Goal: Task Accomplishment & Management: Use online tool/utility

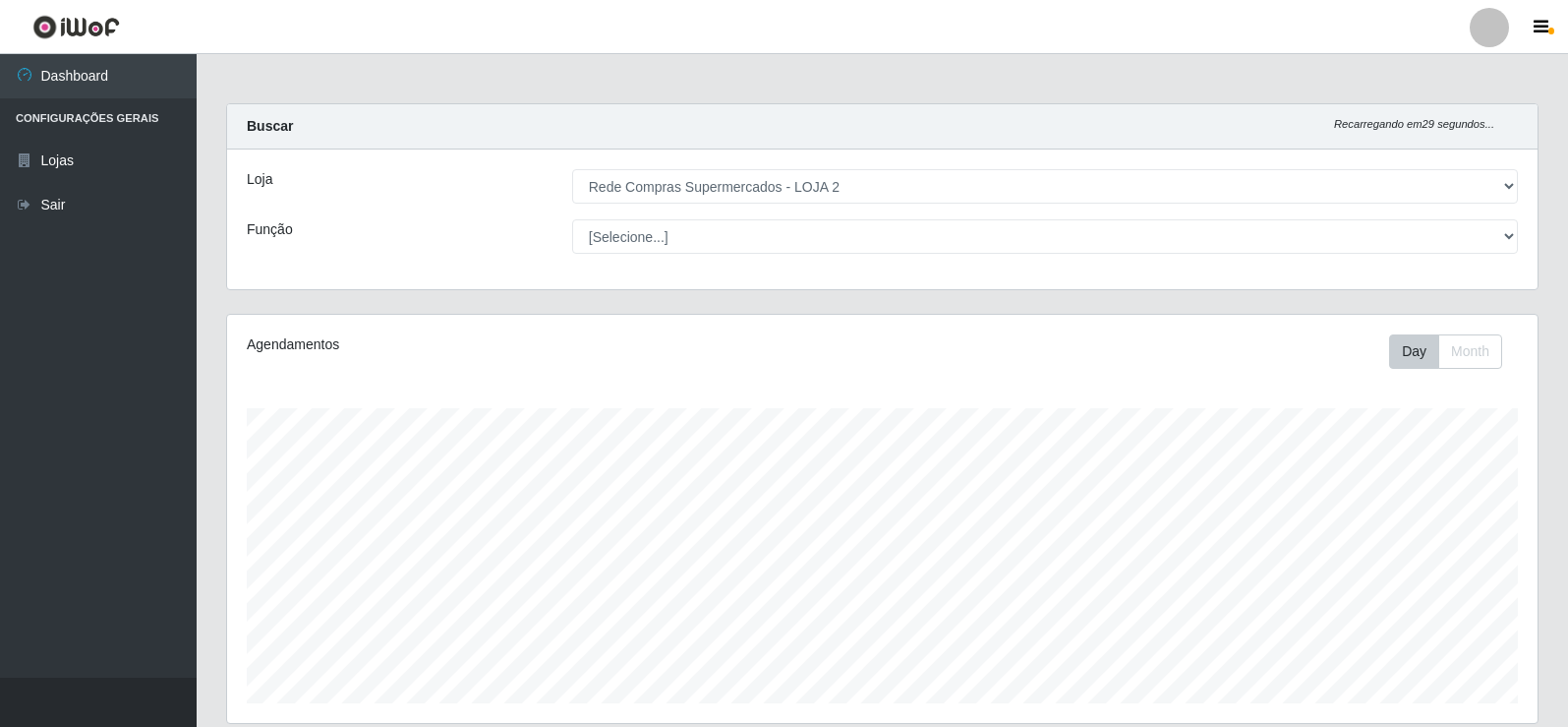
select select "161"
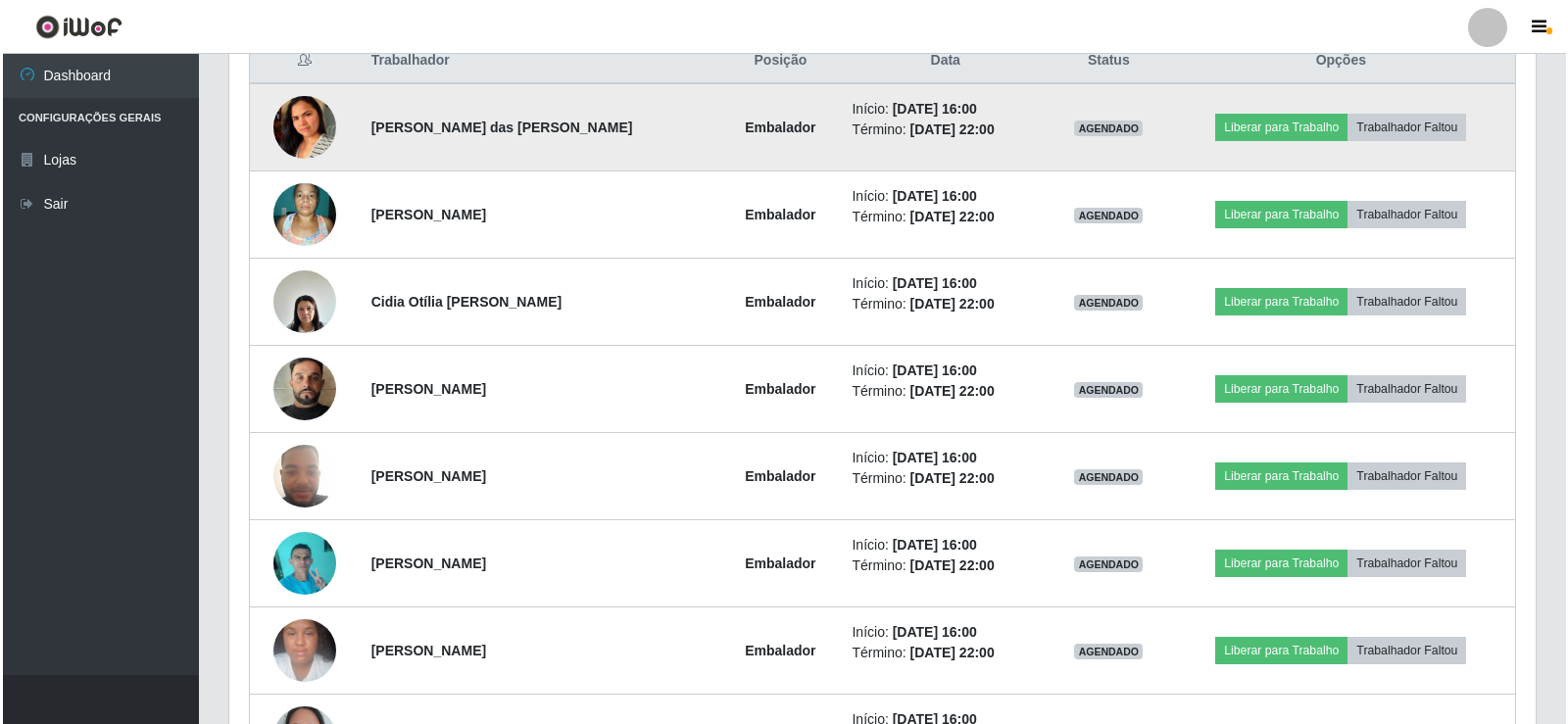
scroll to position [784, 0]
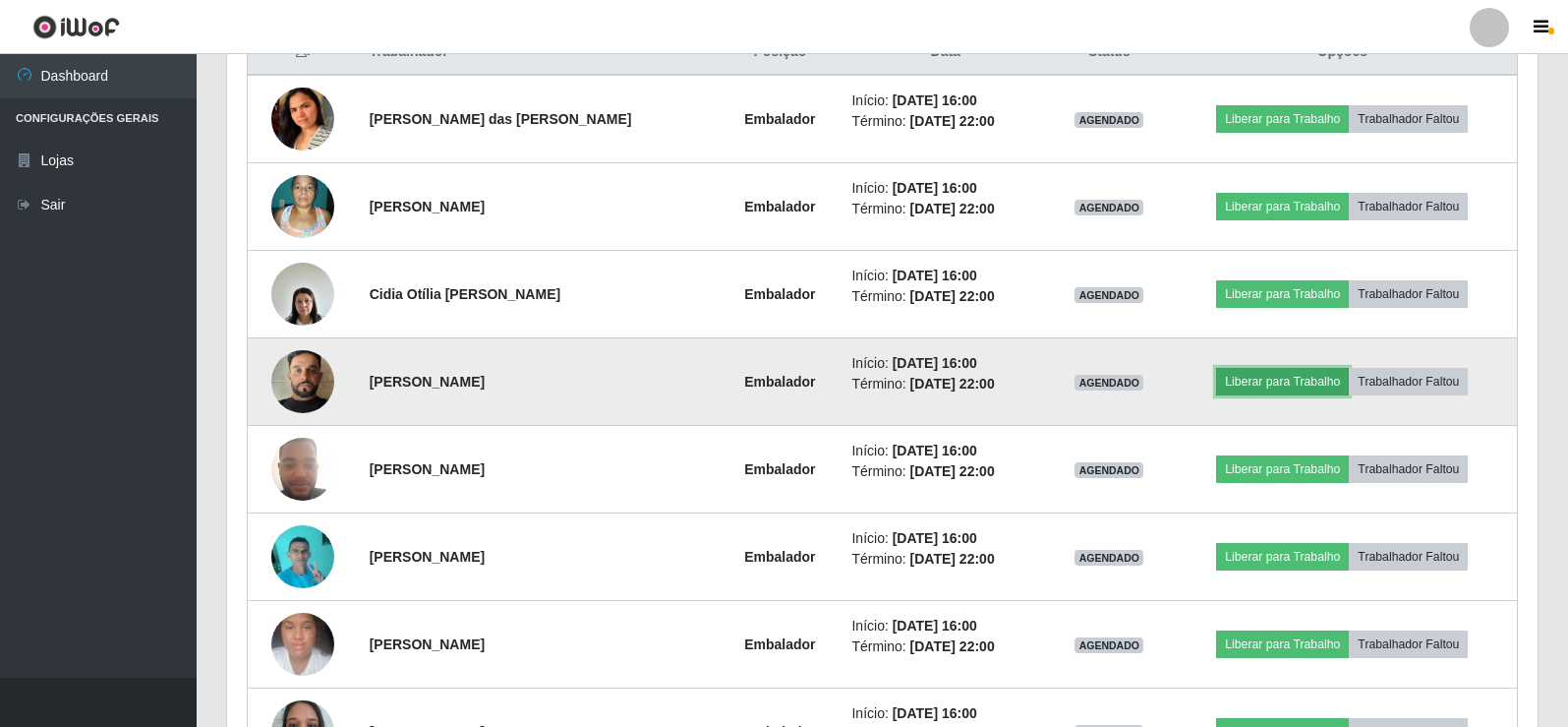
click at [1282, 377] on button "Liberar para Trabalho" at bounding box center [1283, 382] width 133 height 28
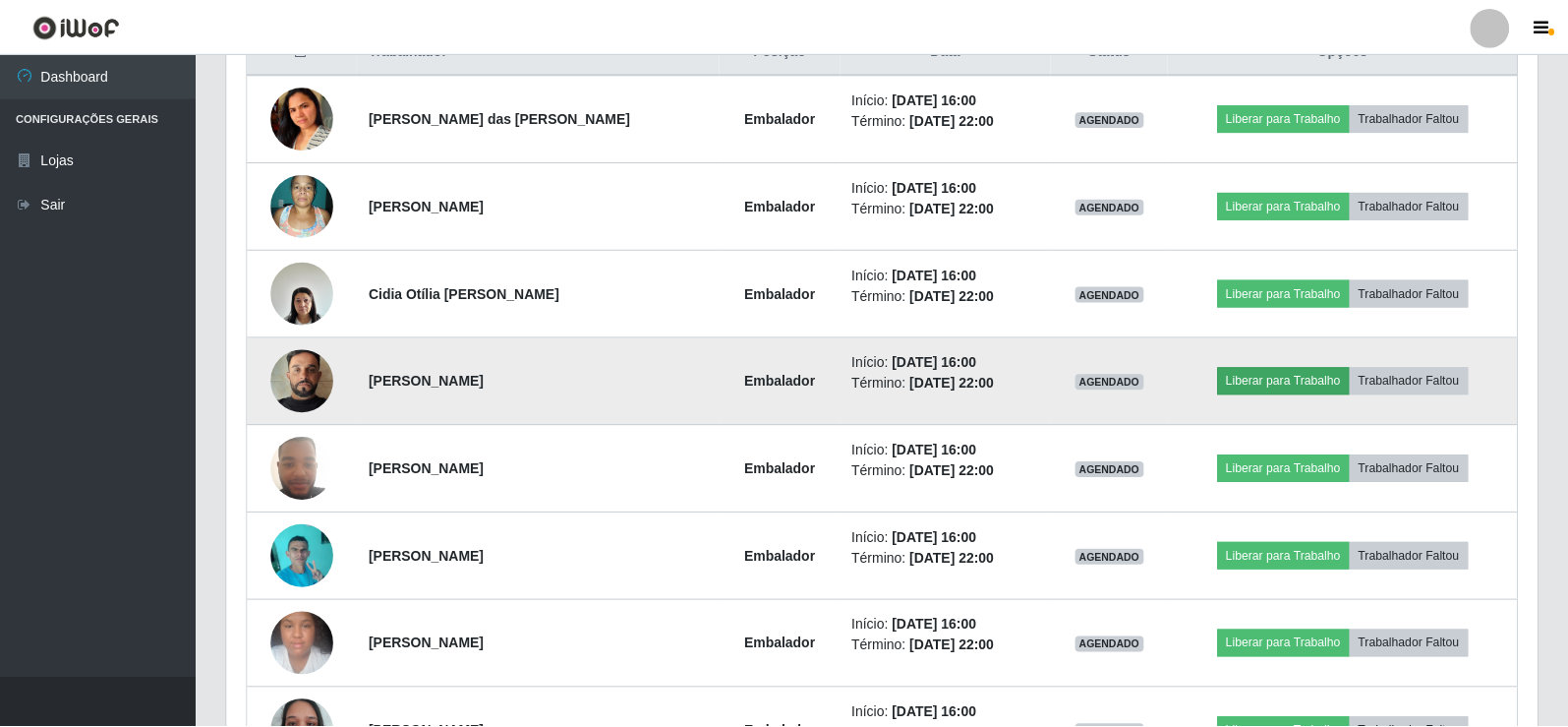
scroll to position [409, 1300]
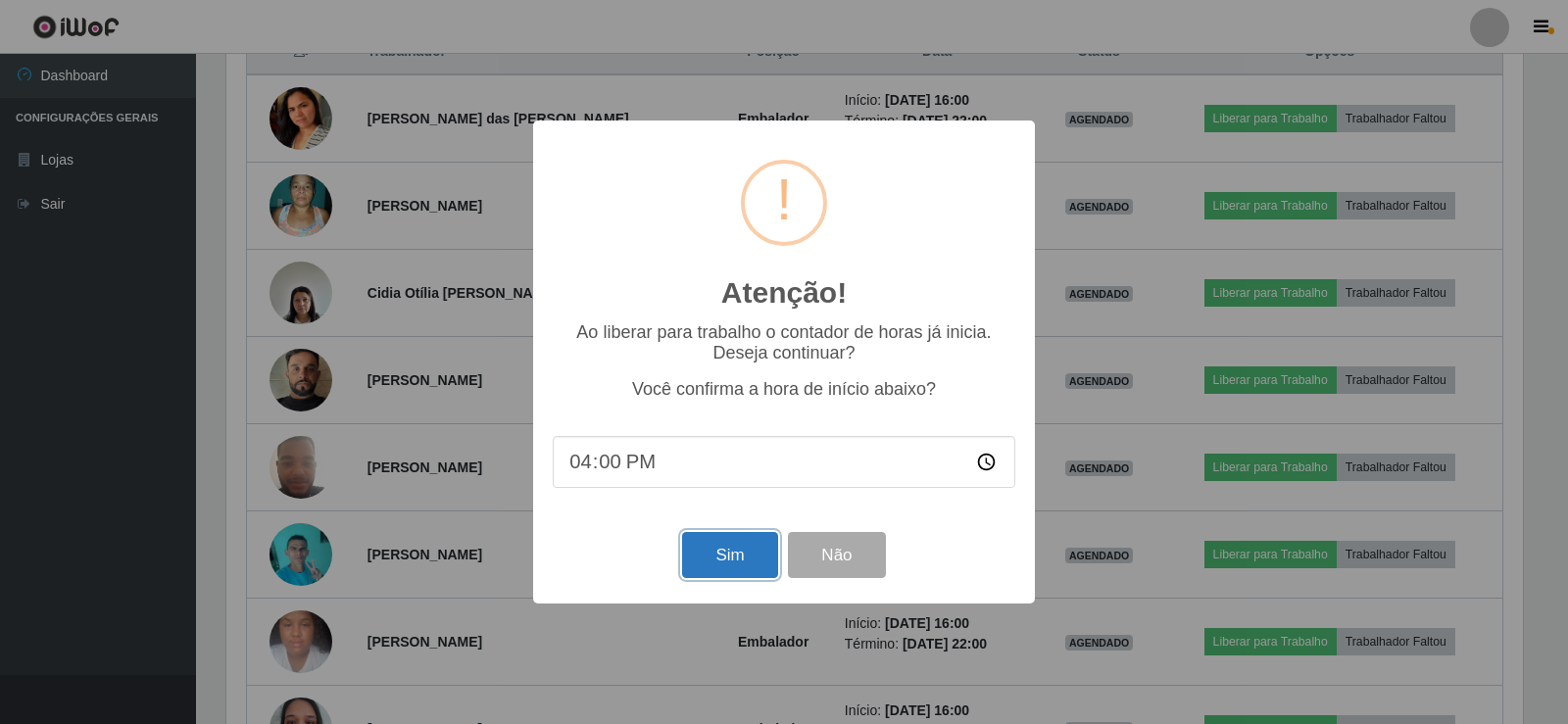
click at [704, 572] on button "Sim" at bounding box center [729, 555] width 95 height 46
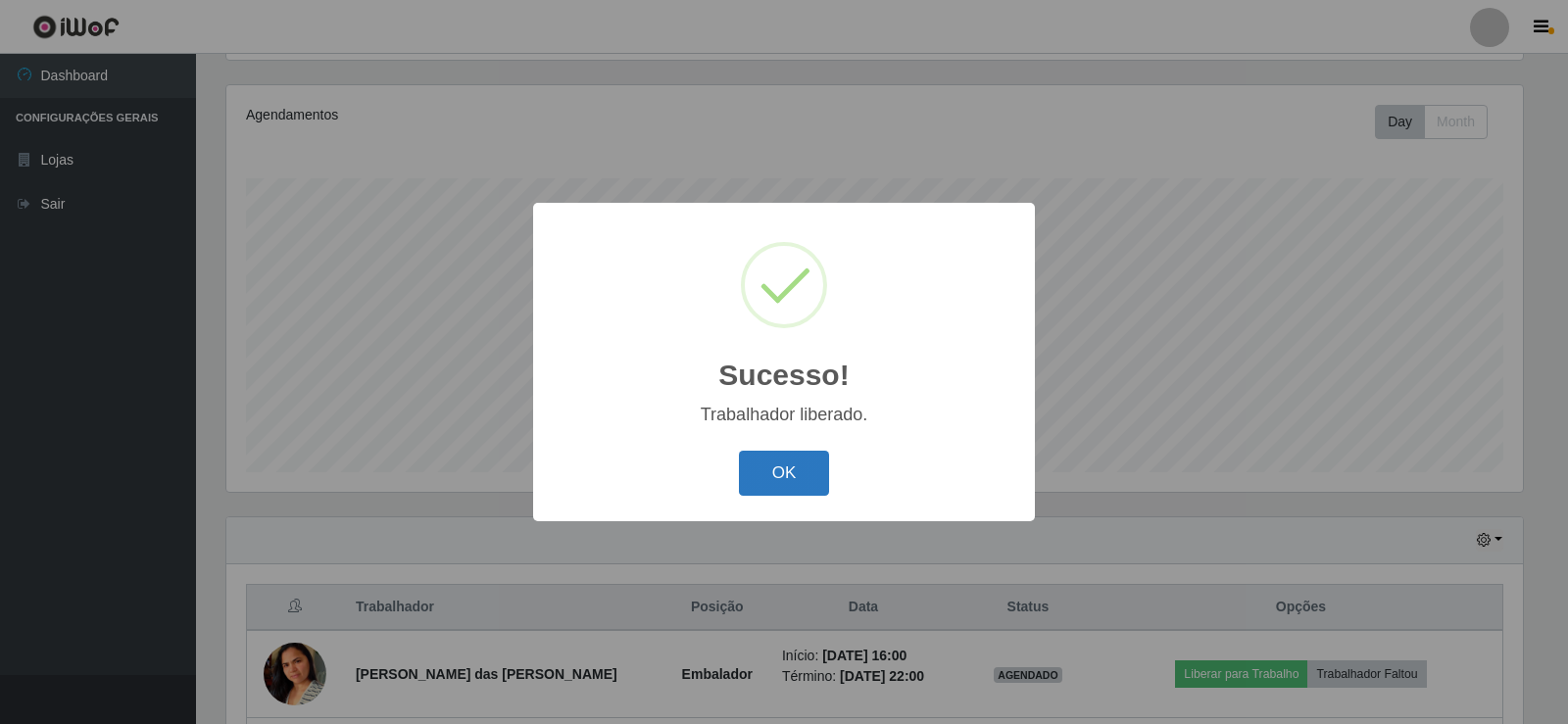
click at [784, 486] on button "OK" at bounding box center [784, 473] width 91 height 46
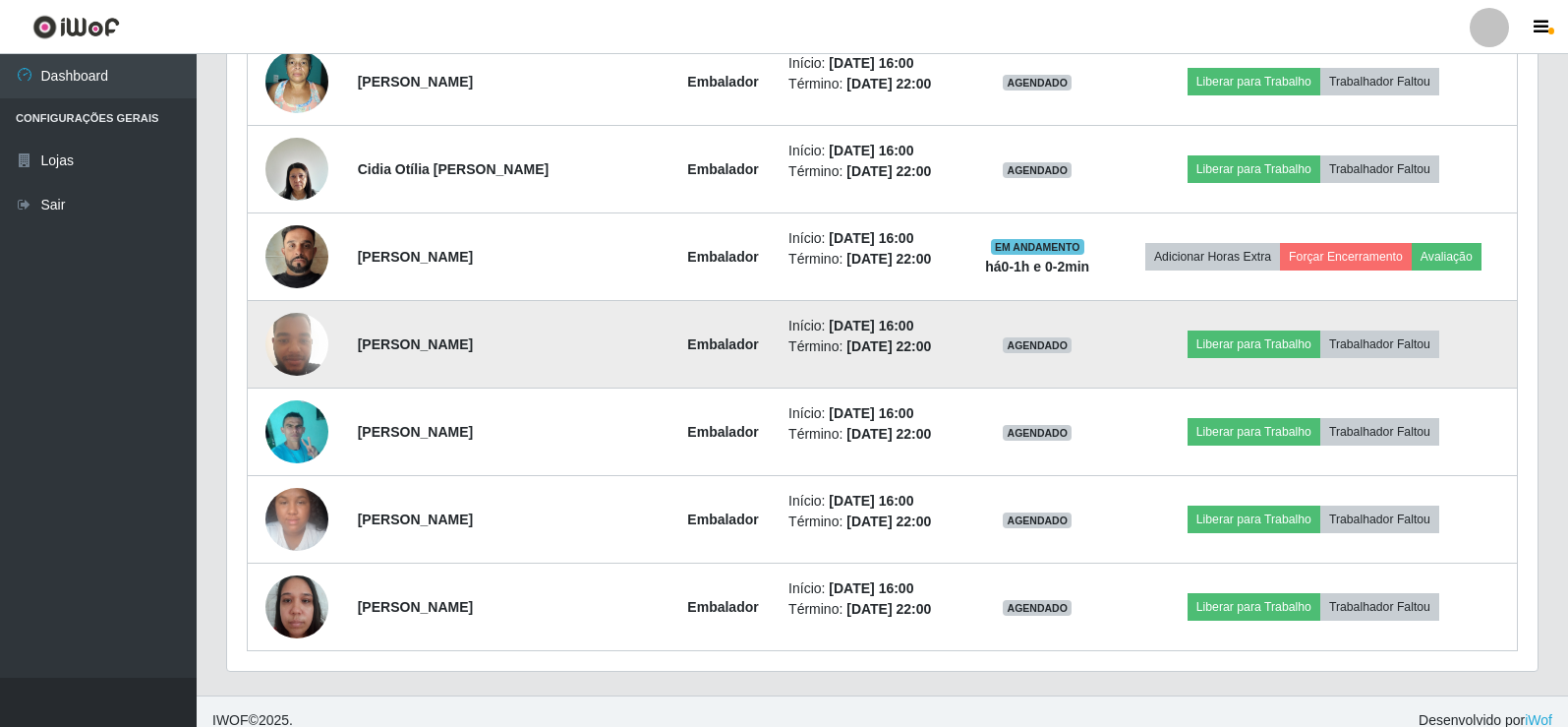
scroll to position [917, 0]
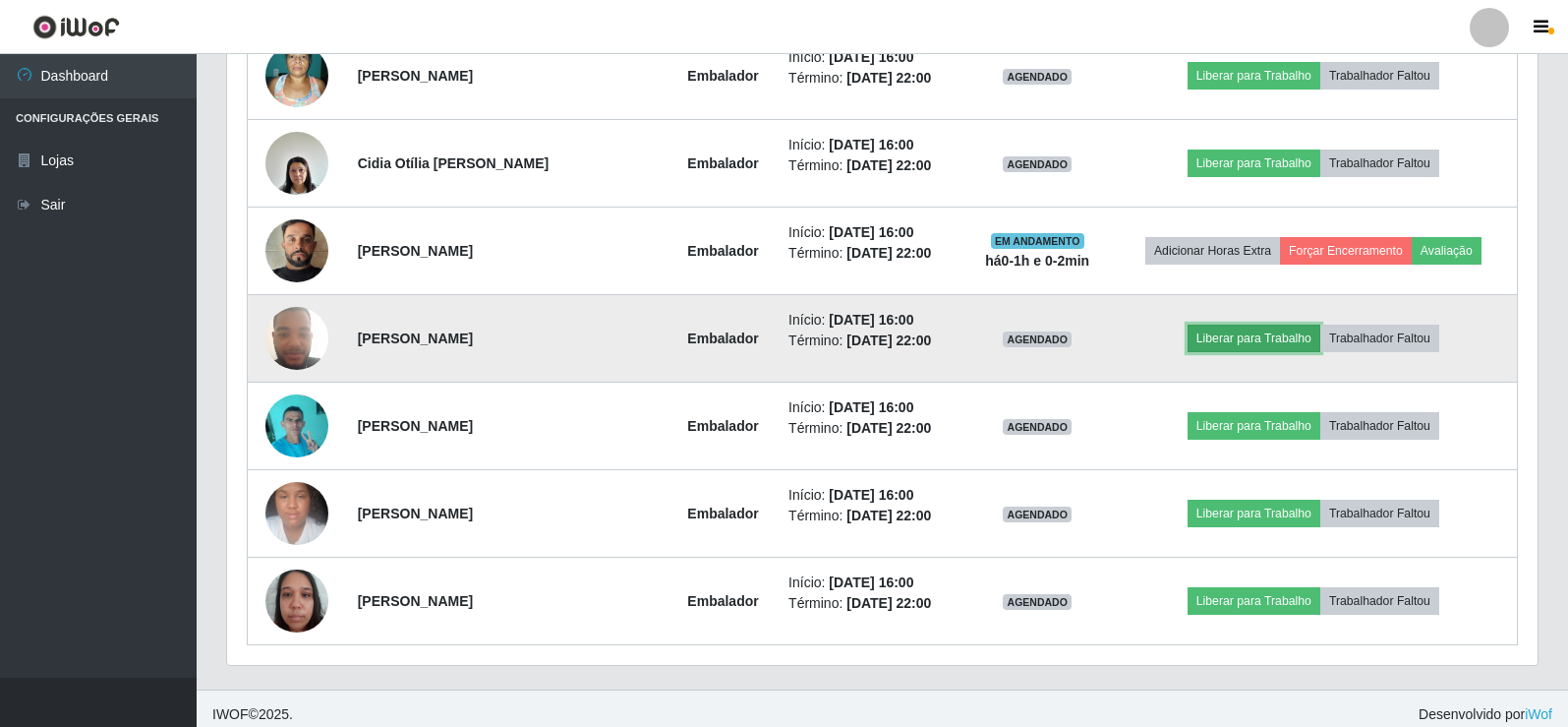
click at [1241, 330] on button "Liberar para Trabalho" at bounding box center [1254, 338] width 133 height 28
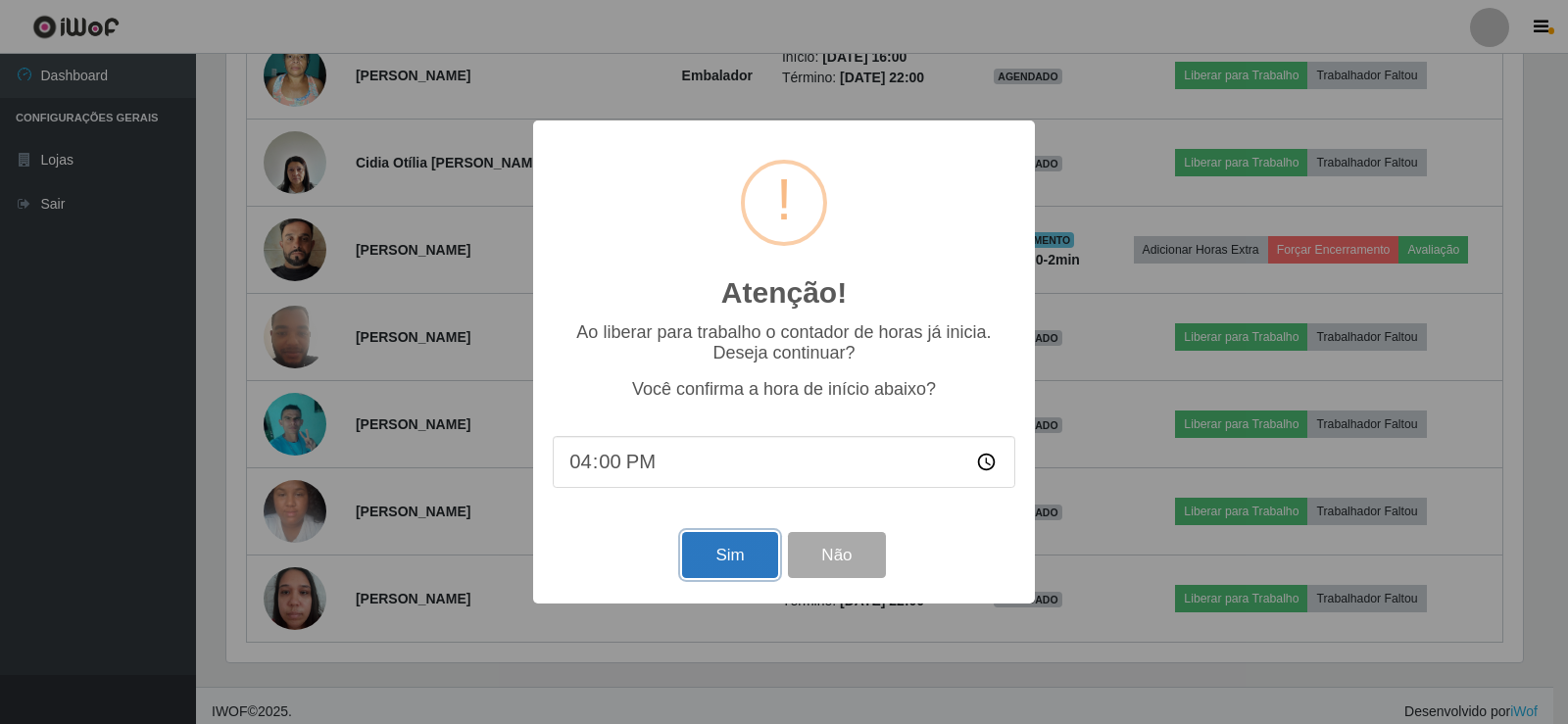
click at [723, 556] on button "Sim" at bounding box center [729, 555] width 95 height 46
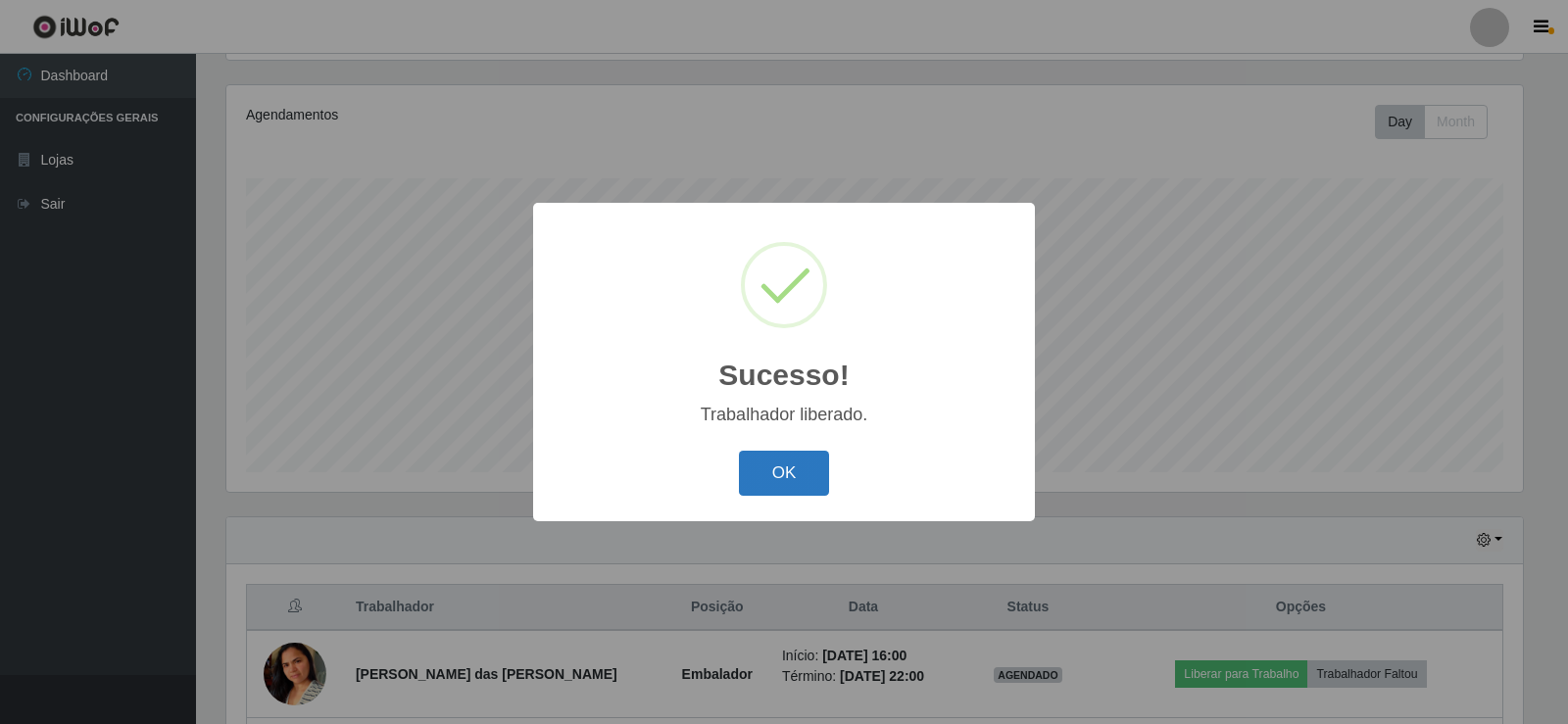
click at [789, 476] on button "OK" at bounding box center [784, 473] width 91 height 46
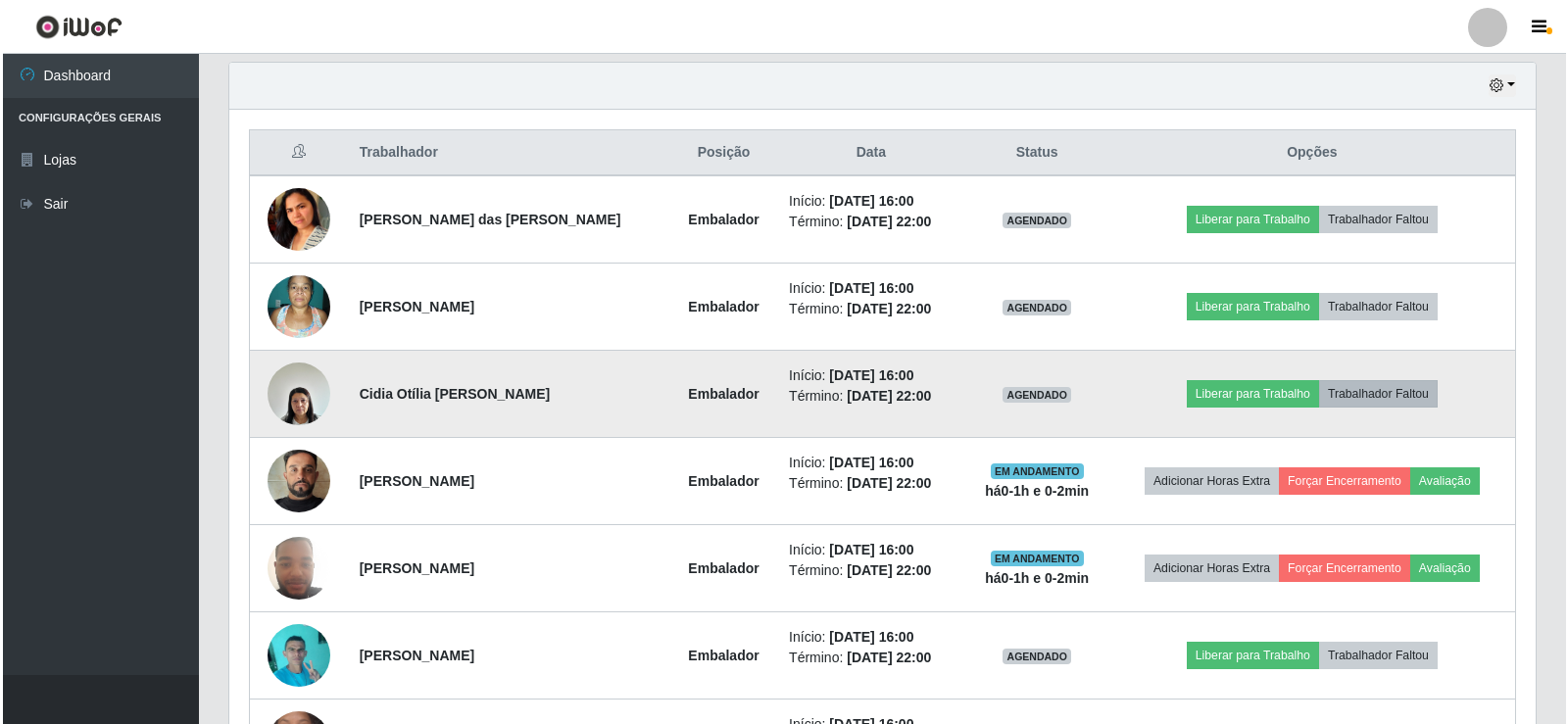
scroll to position [718, 0]
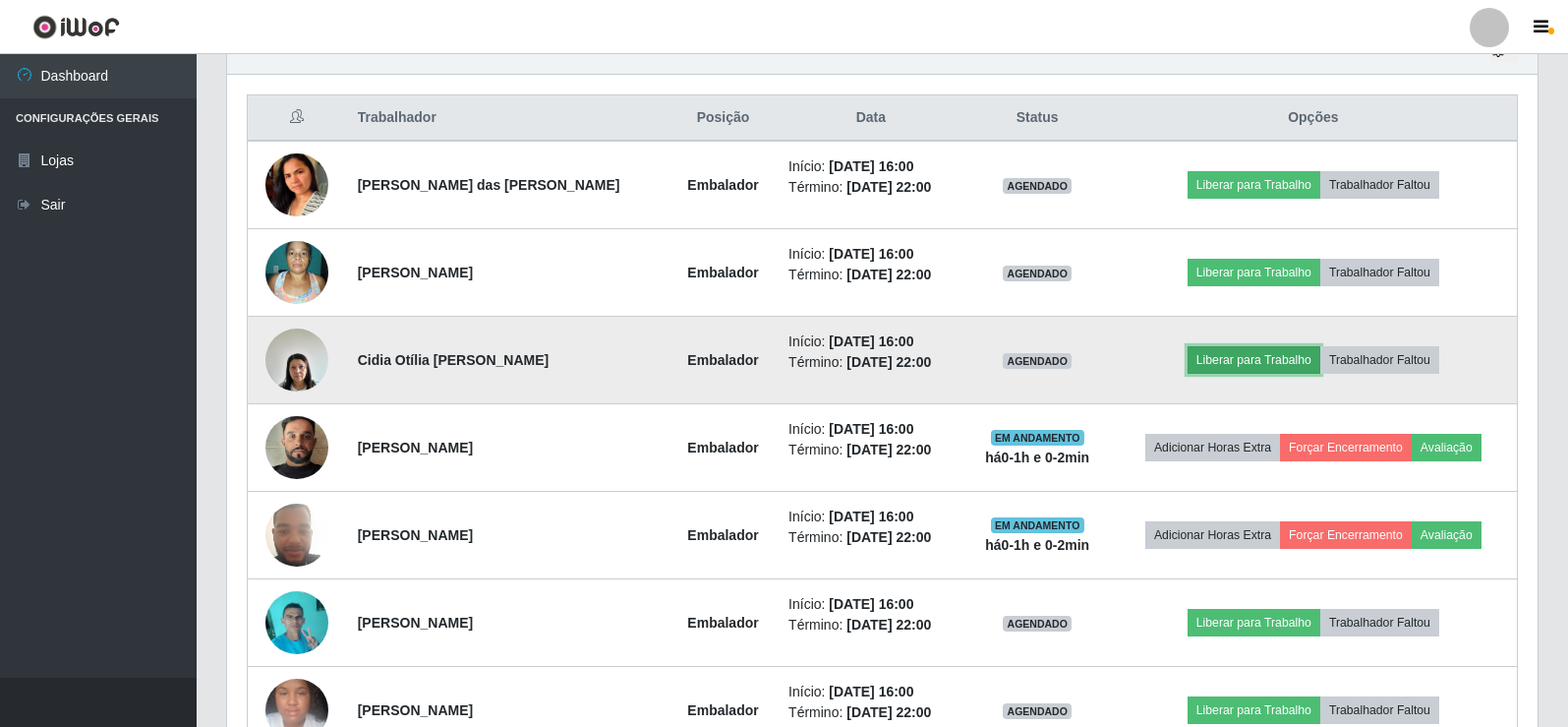
click at [1251, 365] on button "Liberar para Trabalho" at bounding box center [1254, 360] width 133 height 28
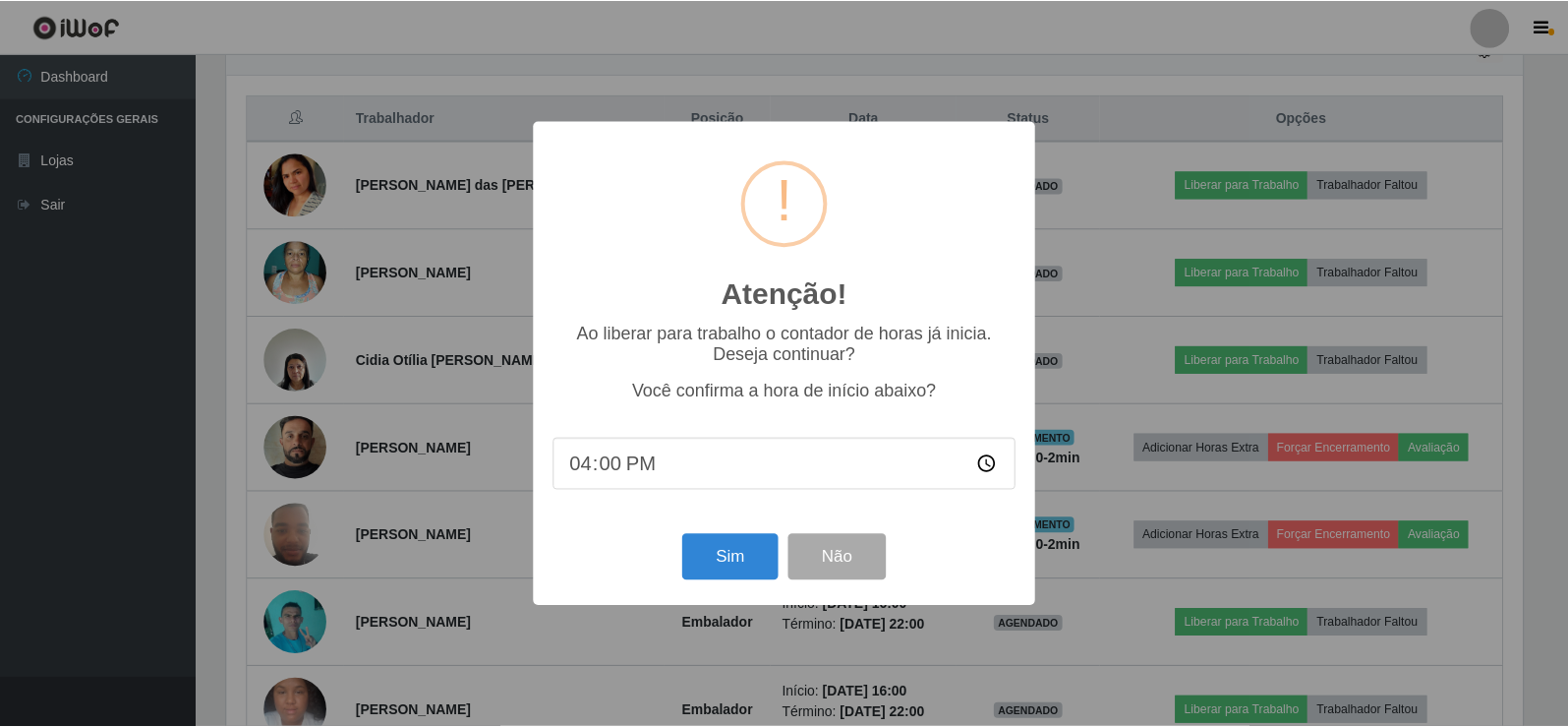
scroll to position [409, 1300]
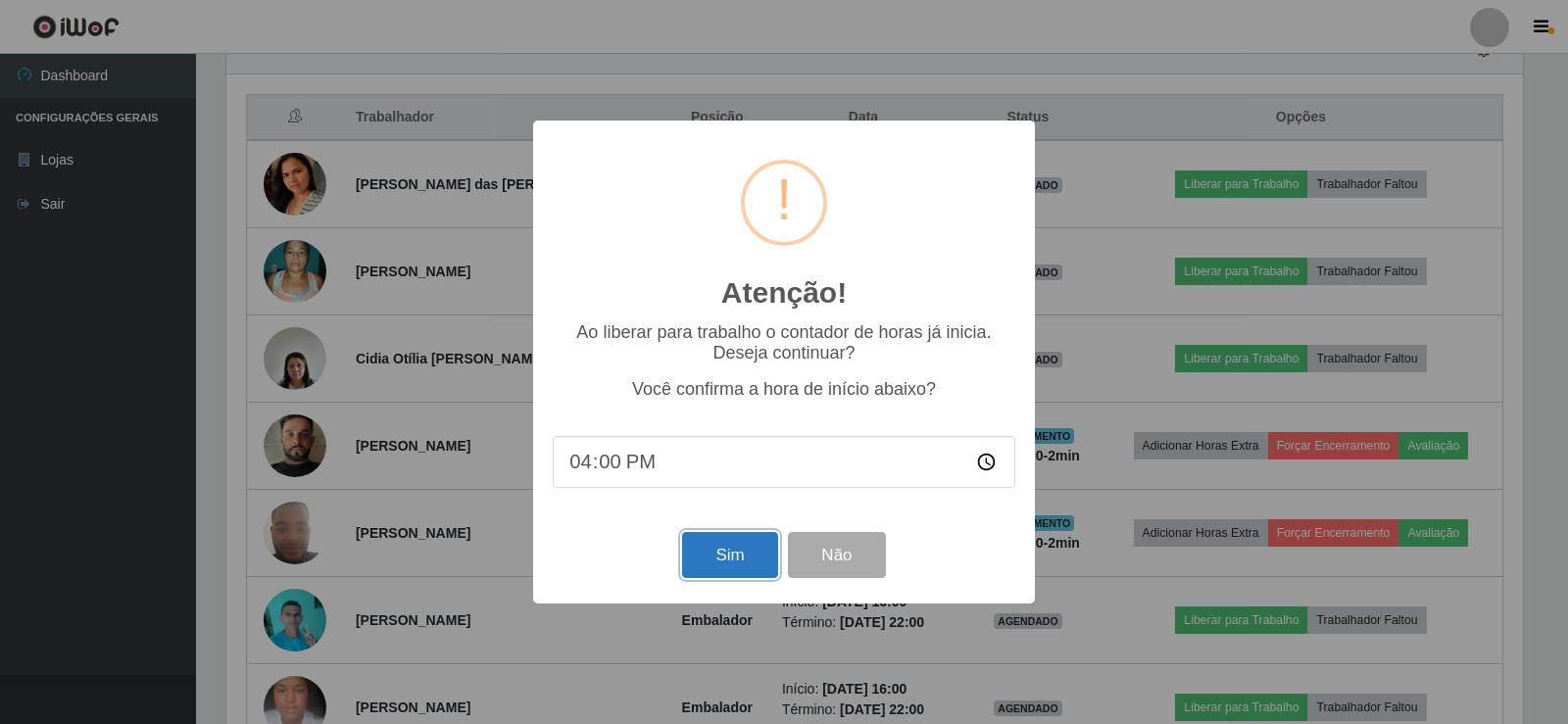
click at [728, 567] on button "Sim" at bounding box center [729, 555] width 95 height 46
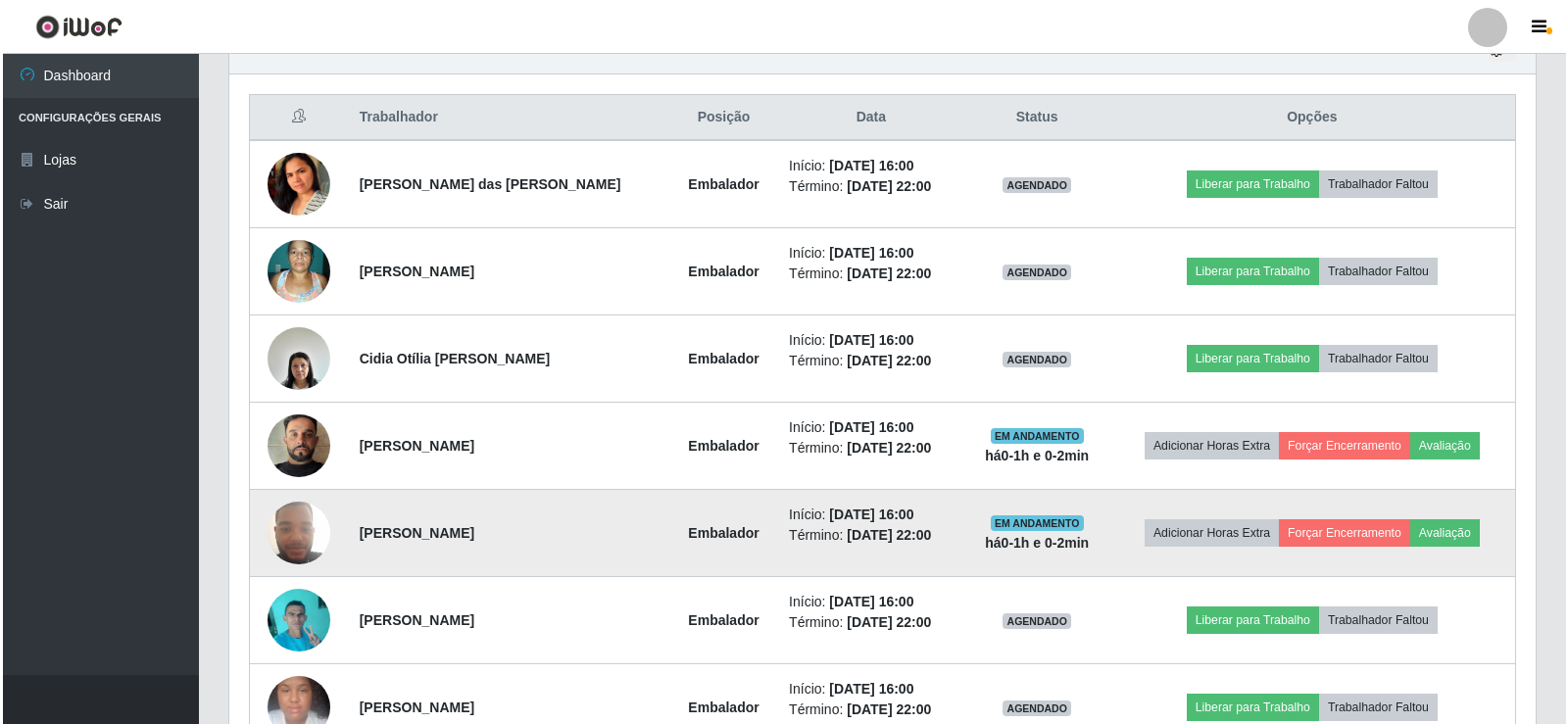
scroll to position [0, 0]
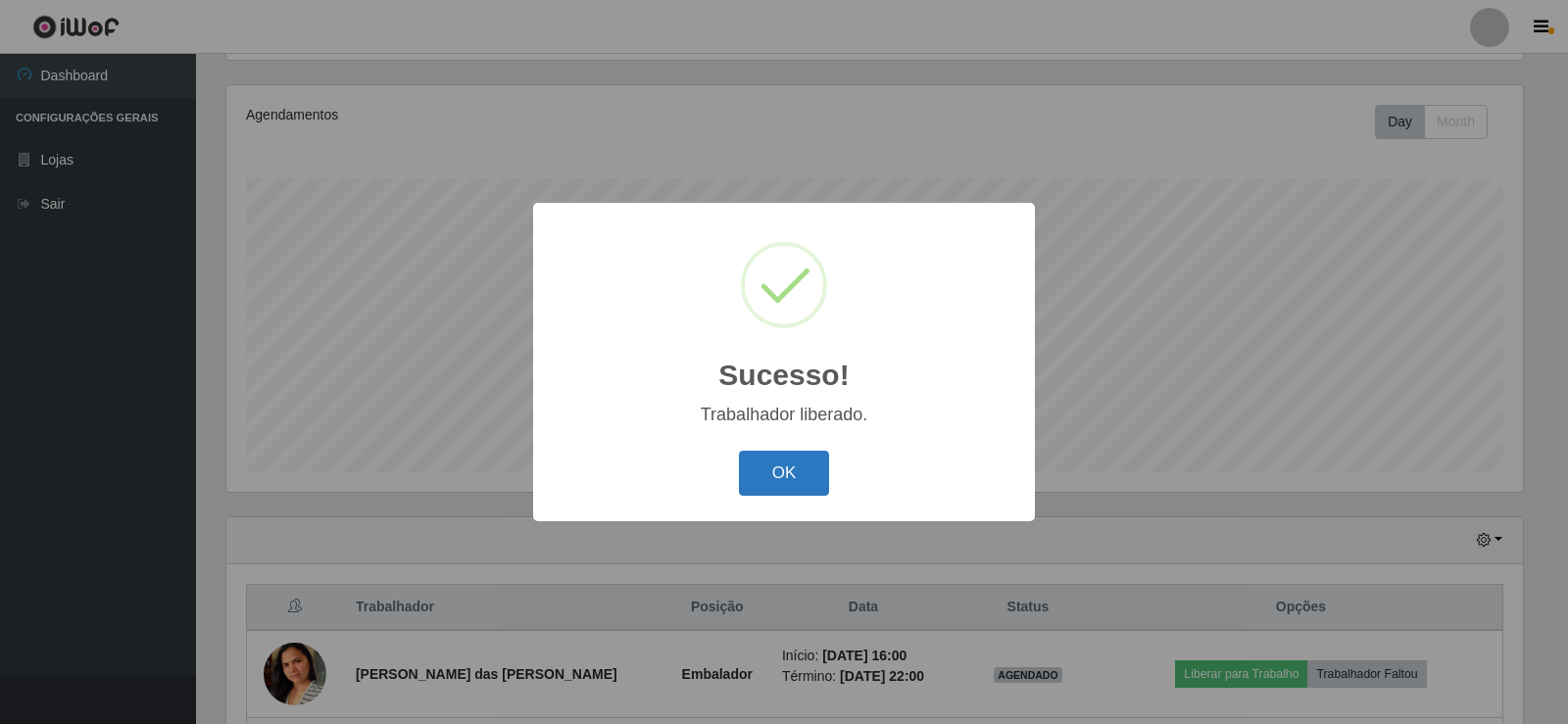
click at [797, 472] on button "OK" at bounding box center [784, 473] width 91 height 46
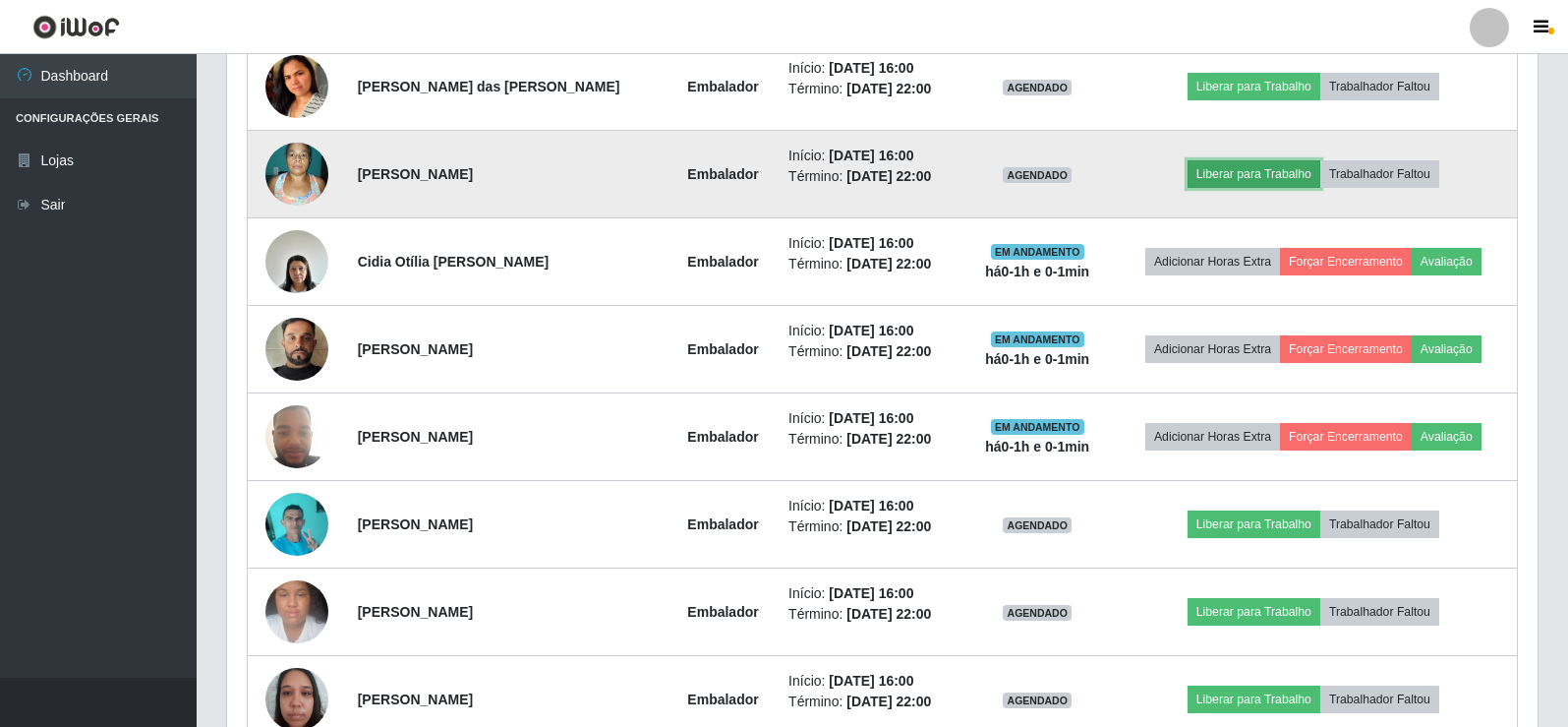
click at [1264, 177] on button "Liberar para Trabalho" at bounding box center [1254, 175] width 133 height 28
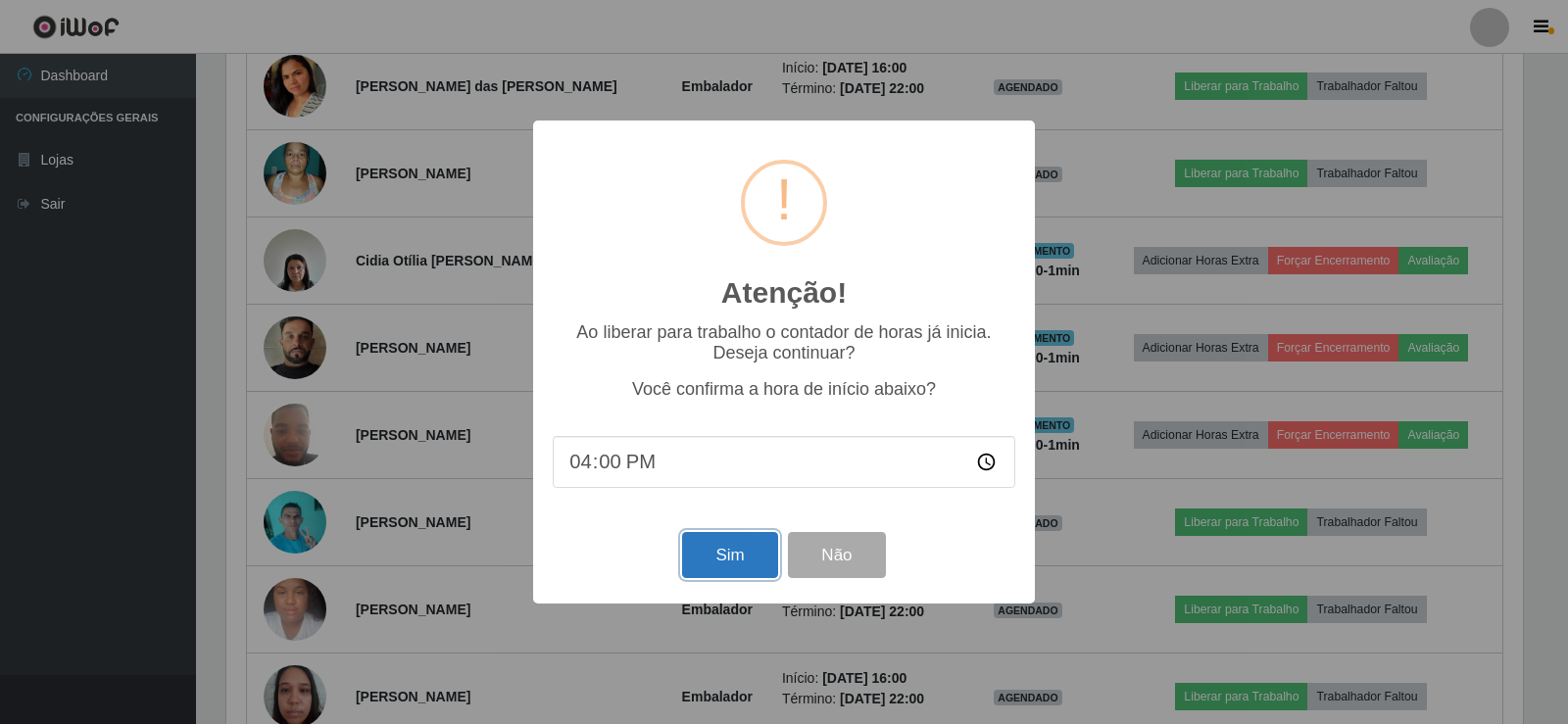
click at [734, 556] on button "Sim" at bounding box center [729, 555] width 95 height 46
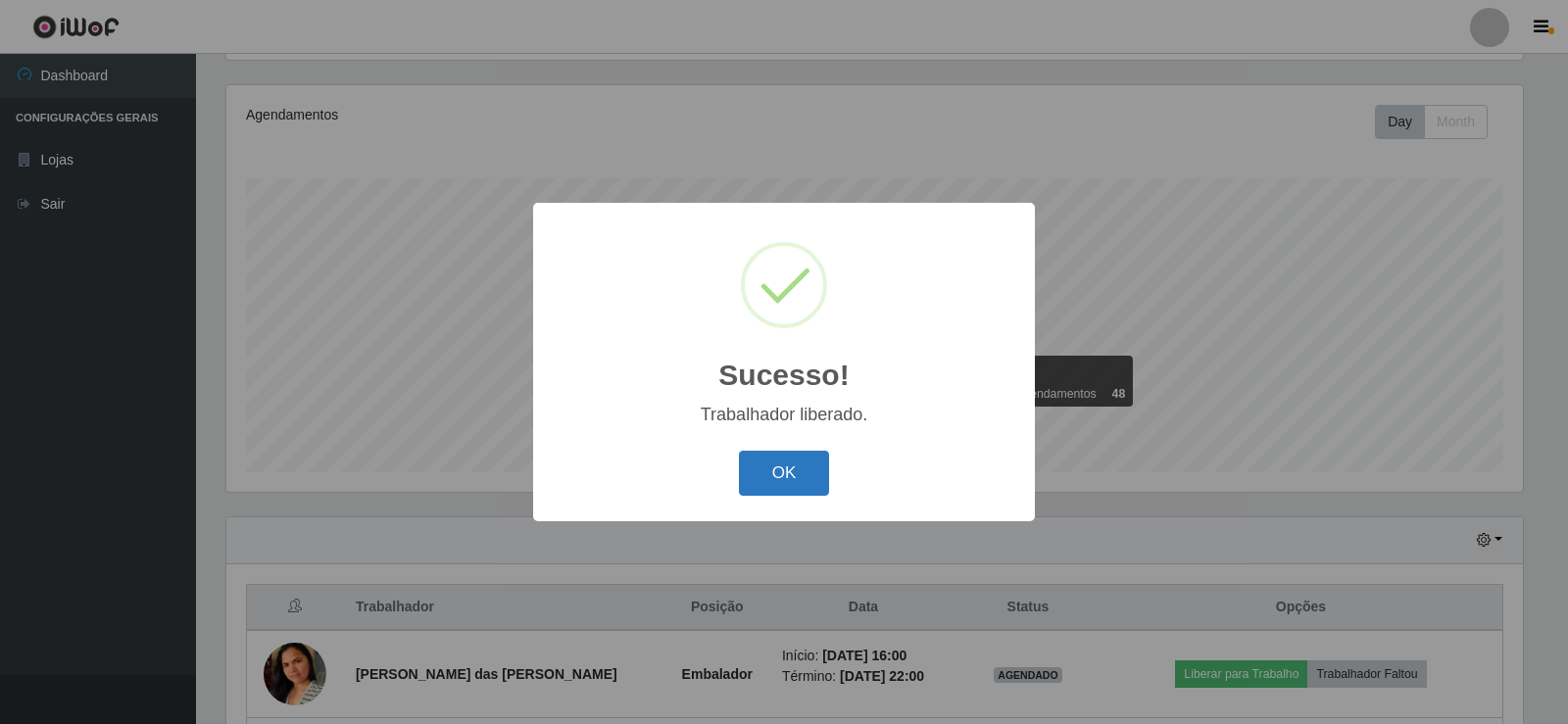
click at [783, 465] on button "OK" at bounding box center [784, 473] width 91 height 46
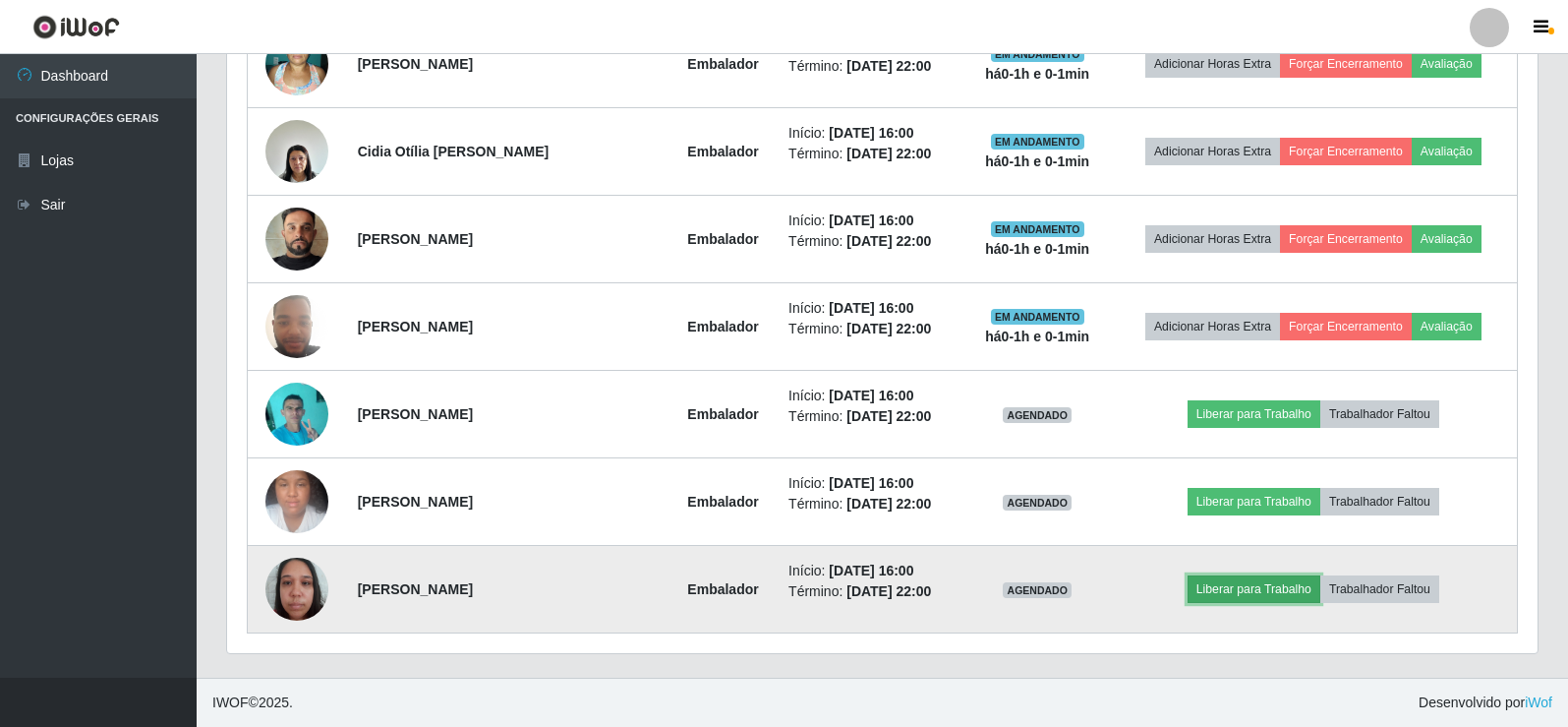
click at [1255, 594] on button "Liberar para Trabalho" at bounding box center [1254, 589] width 133 height 28
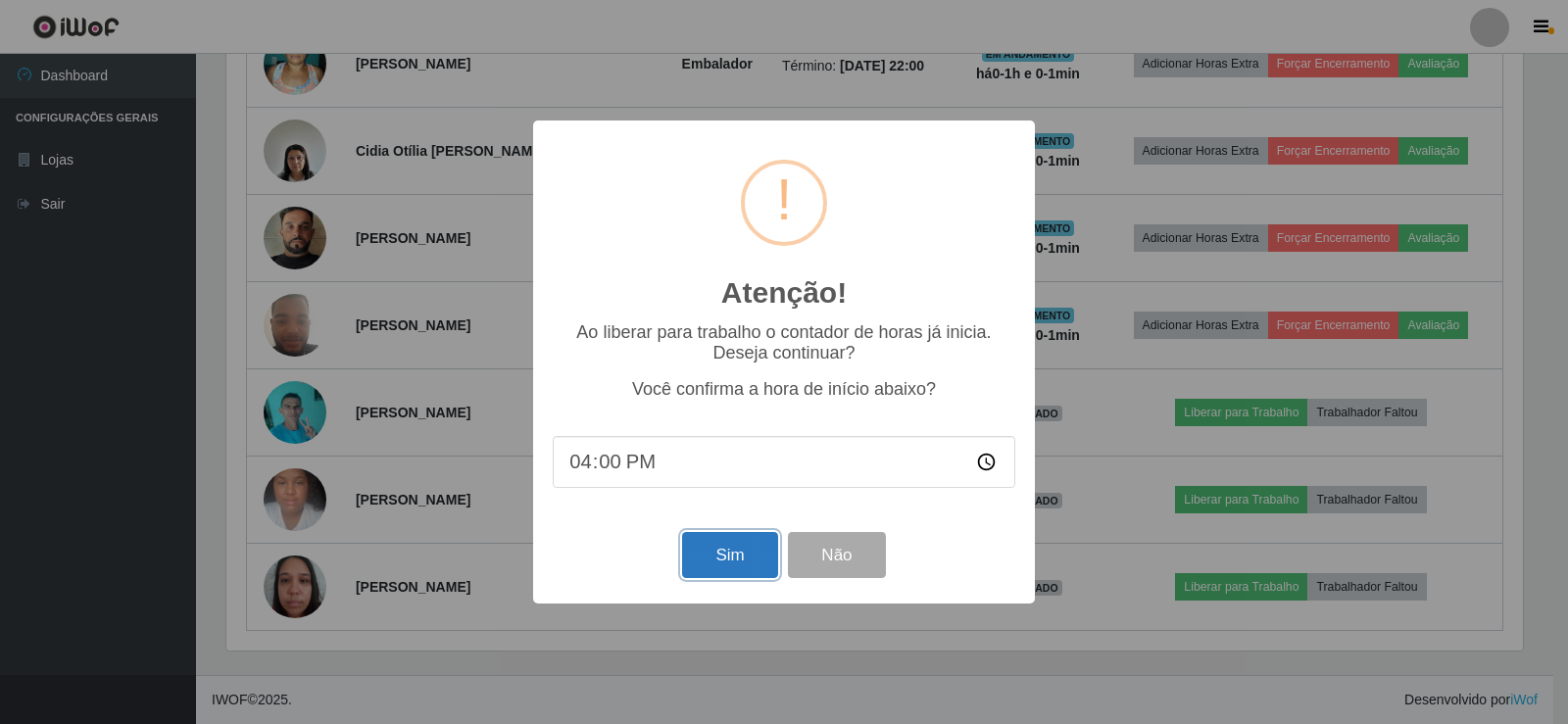
click at [720, 565] on button "Sim" at bounding box center [729, 555] width 95 height 46
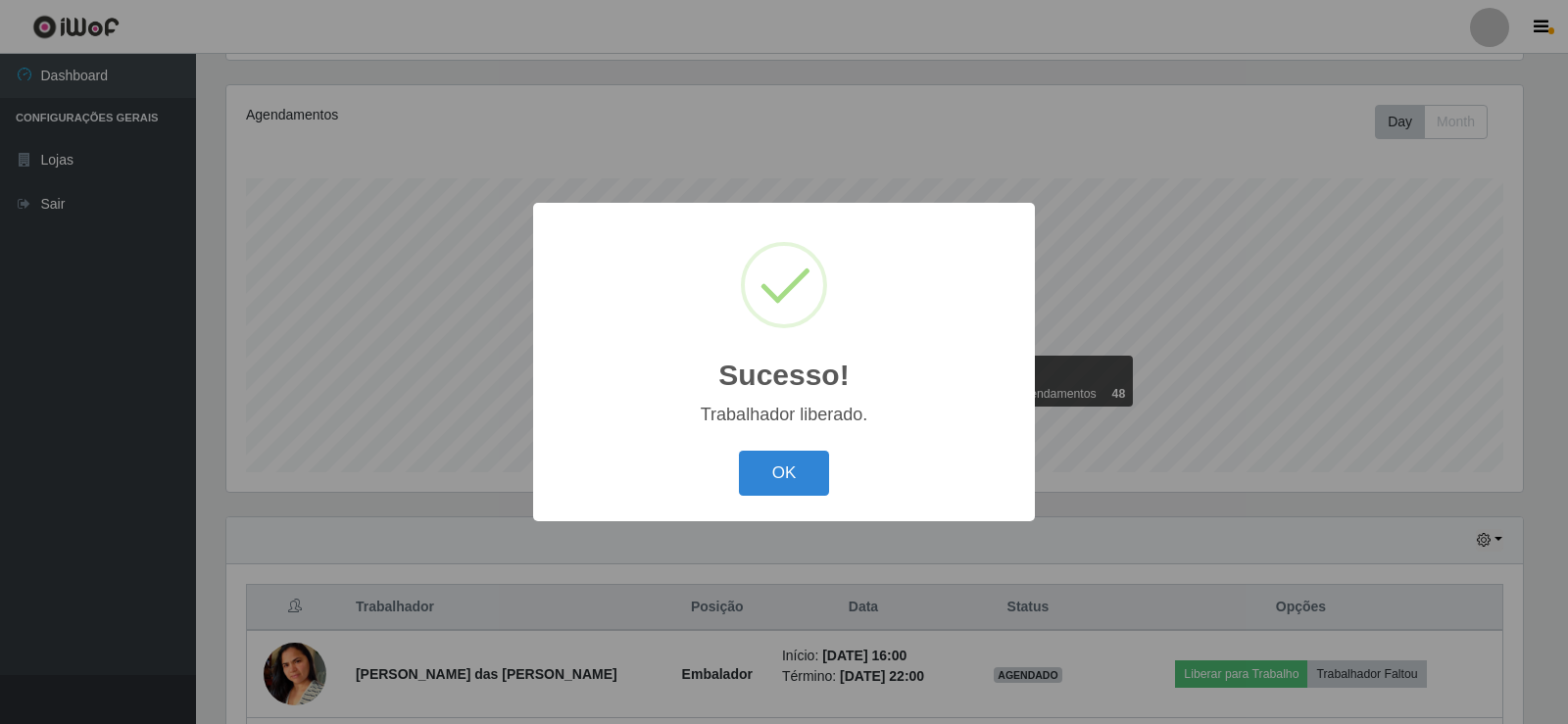
click at [803, 435] on div "Sucesso! × Trabalhador liberado. OK Cancel" at bounding box center [784, 361] width 502 height 317
click at [781, 466] on button "OK" at bounding box center [784, 473] width 91 height 46
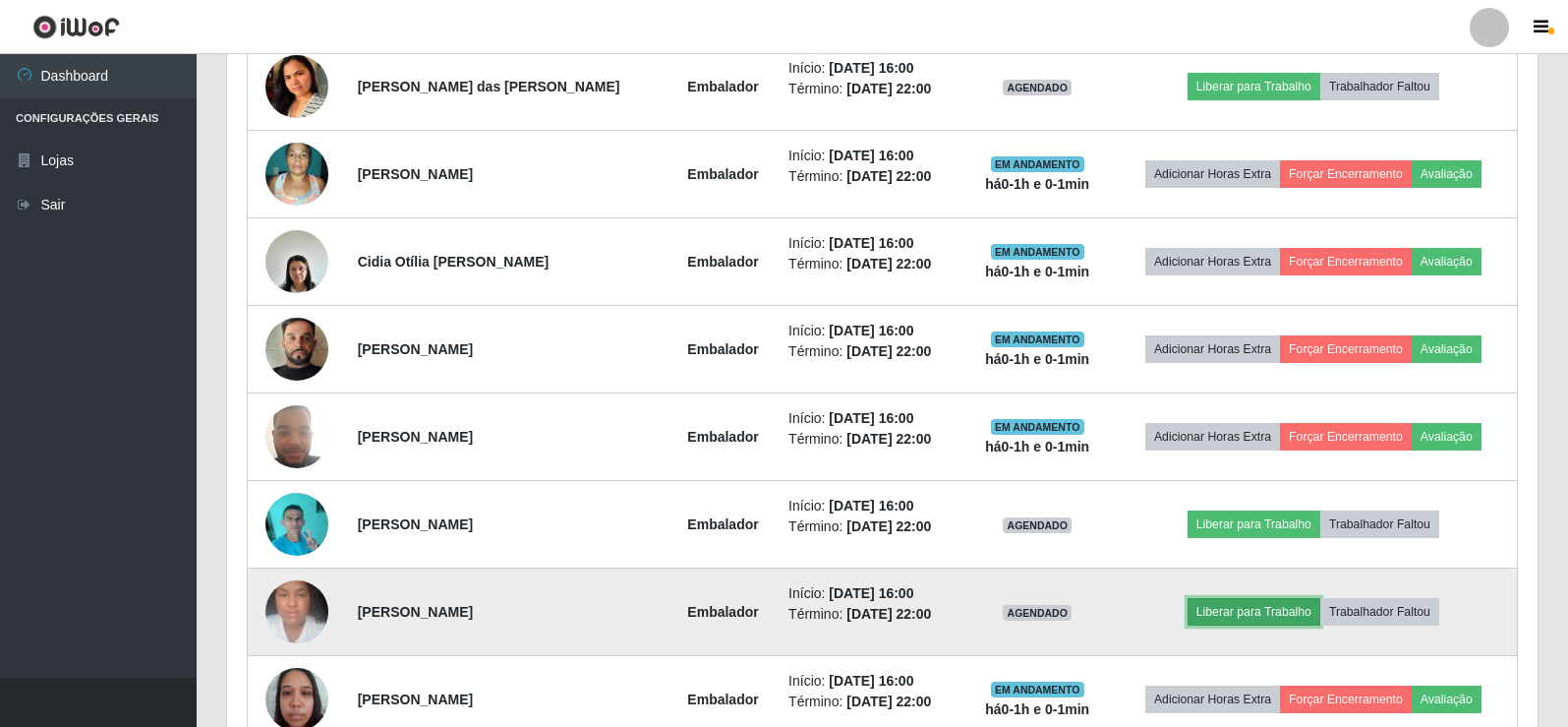
click at [1251, 617] on button "Liberar para Trabalho" at bounding box center [1254, 612] width 133 height 28
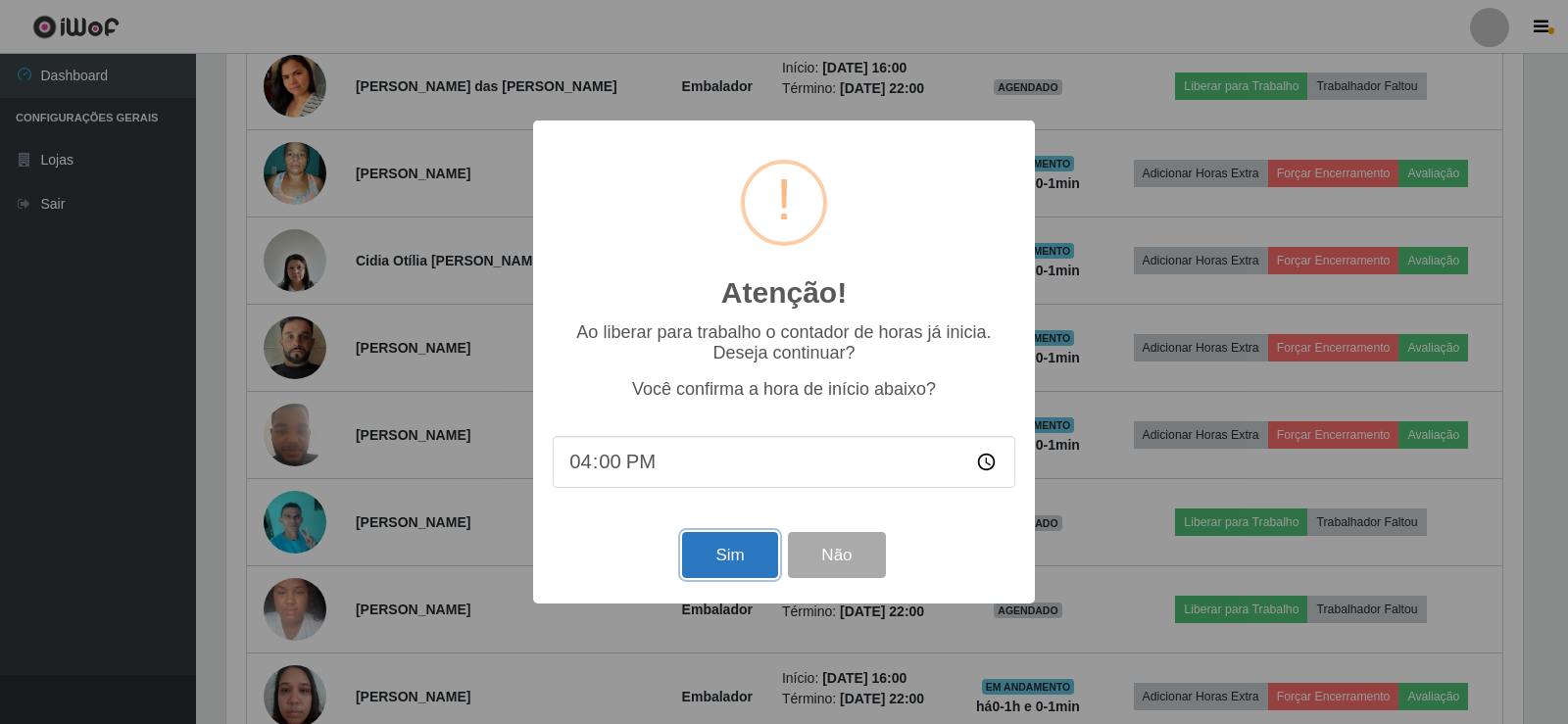
click at [751, 557] on button "Sim" at bounding box center [729, 555] width 95 height 46
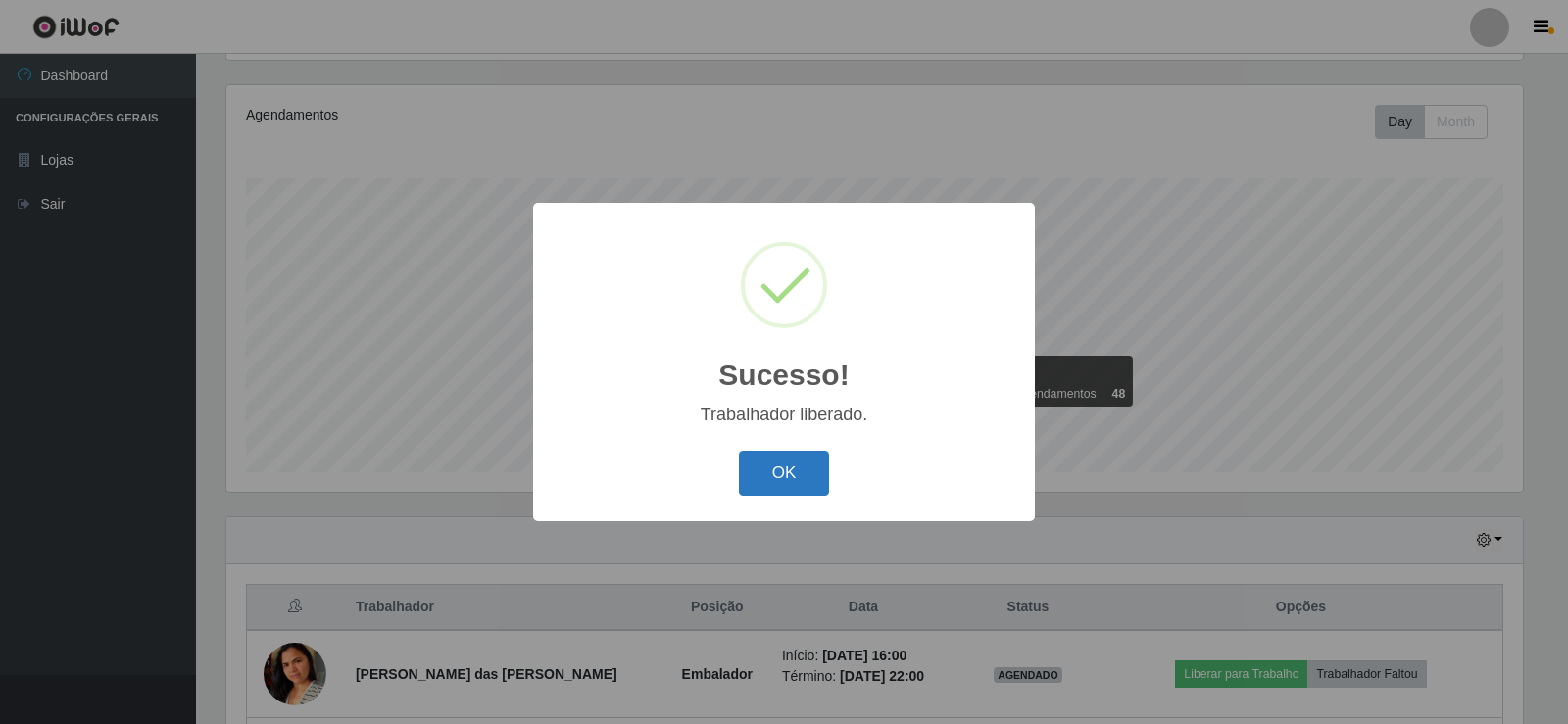
click at [792, 454] on button "OK" at bounding box center [784, 473] width 91 height 46
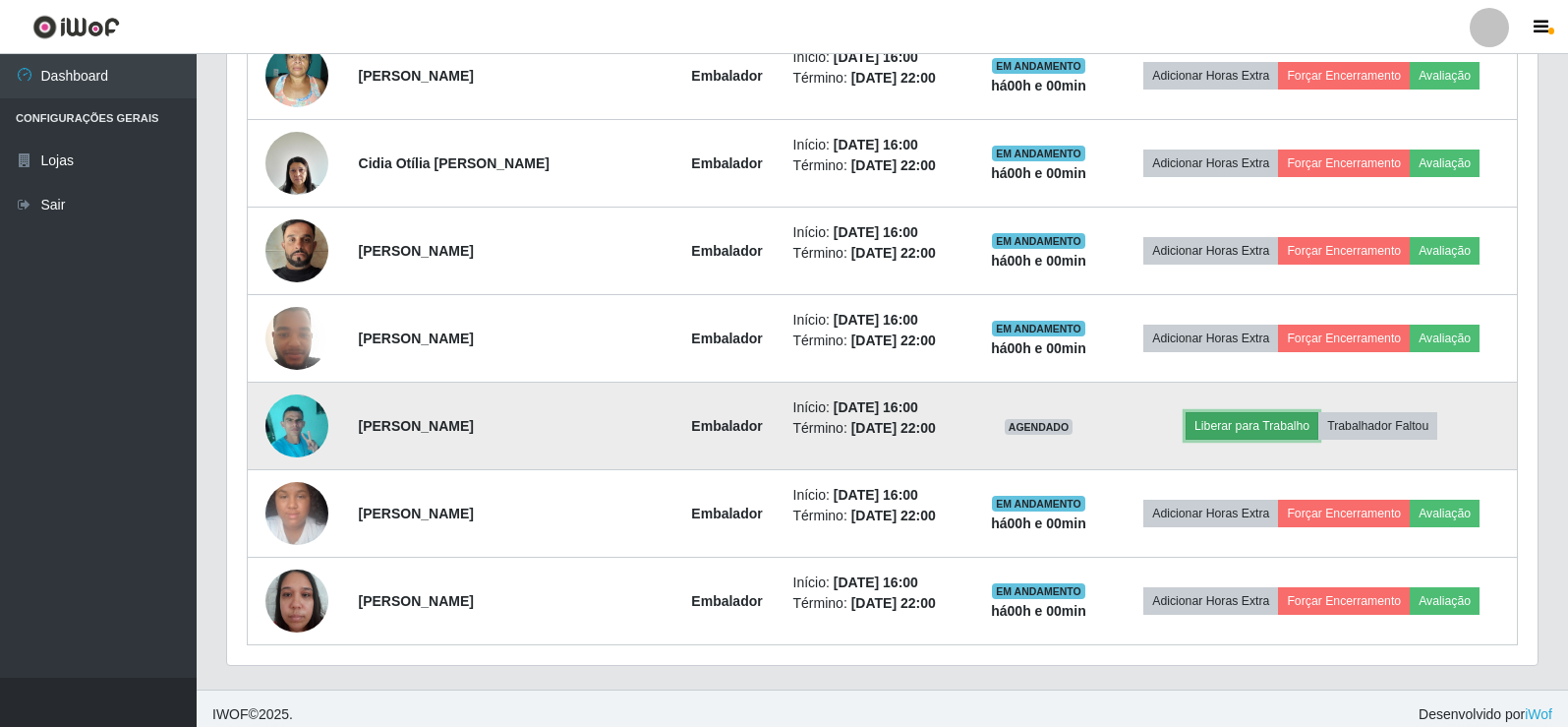
click at [1249, 424] on button "Liberar para Trabalho" at bounding box center [1252, 426] width 133 height 28
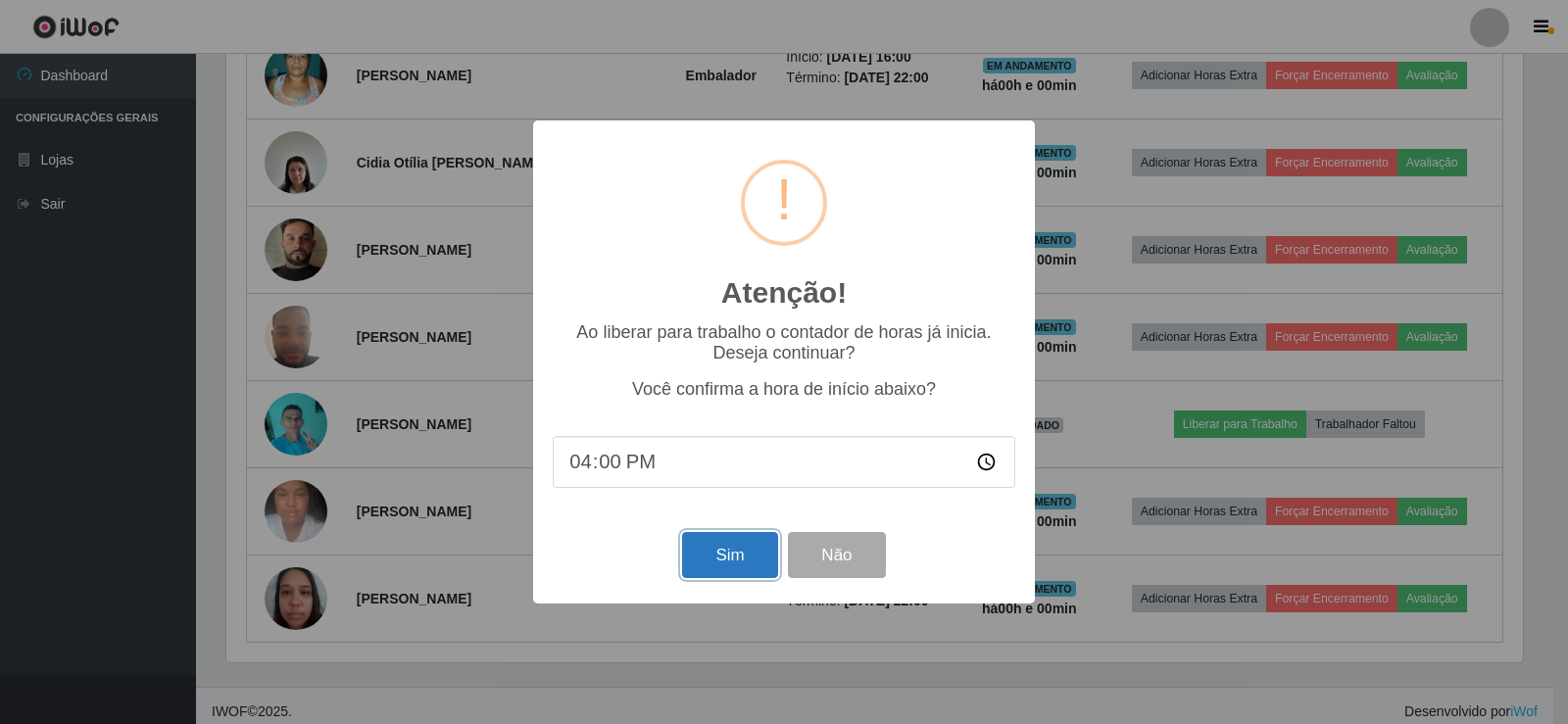
click at [733, 554] on button "Sim" at bounding box center [729, 555] width 95 height 46
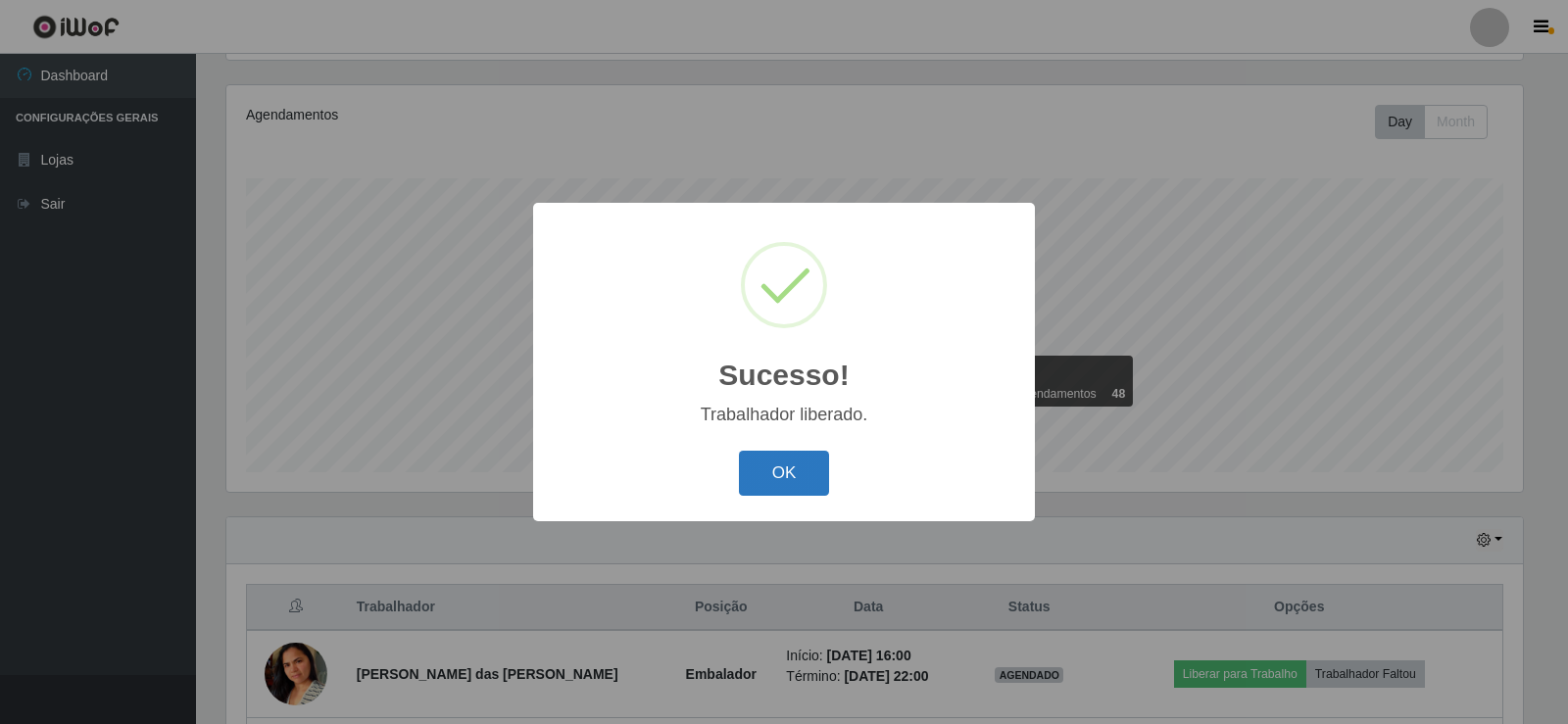
click at [804, 470] on button "OK" at bounding box center [784, 473] width 91 height 46
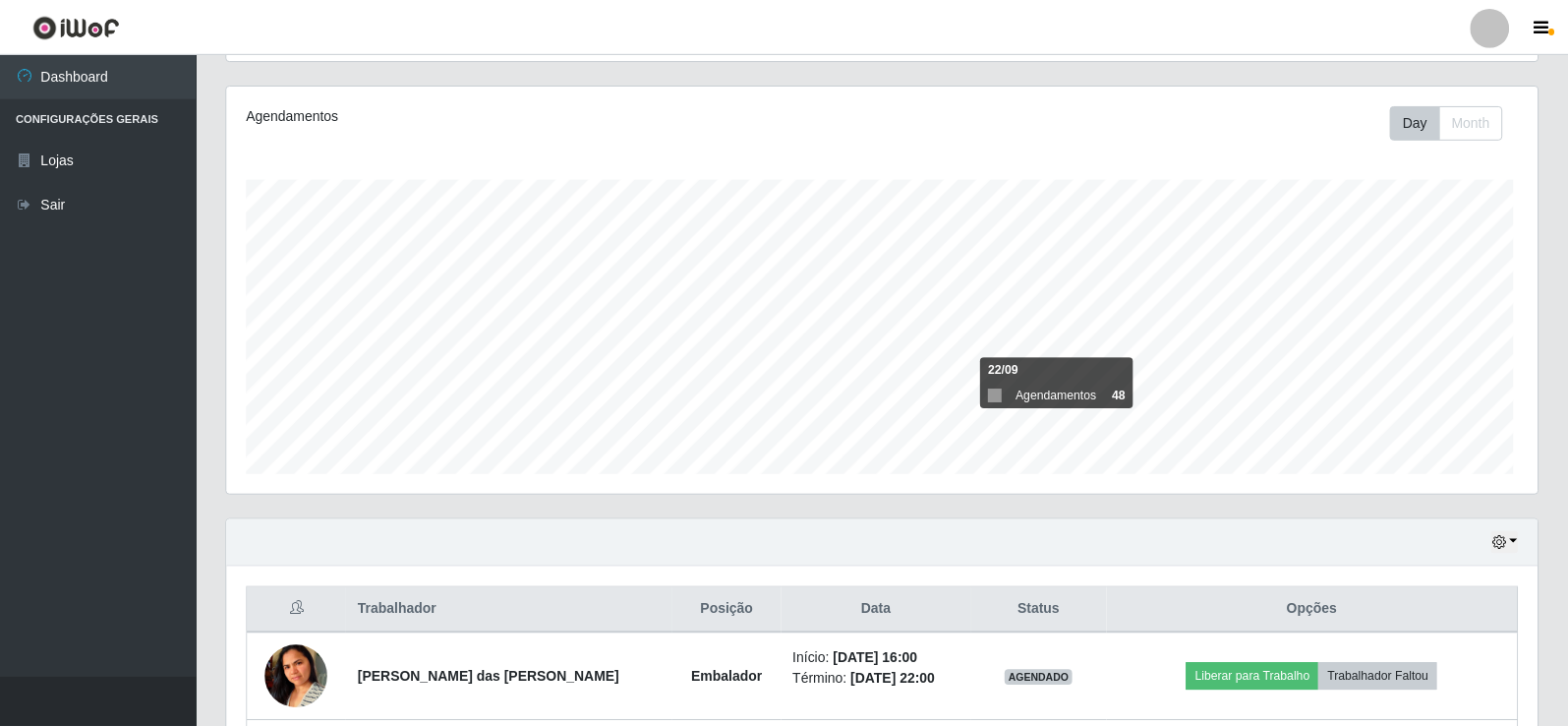
scroll to position [409, 1310]
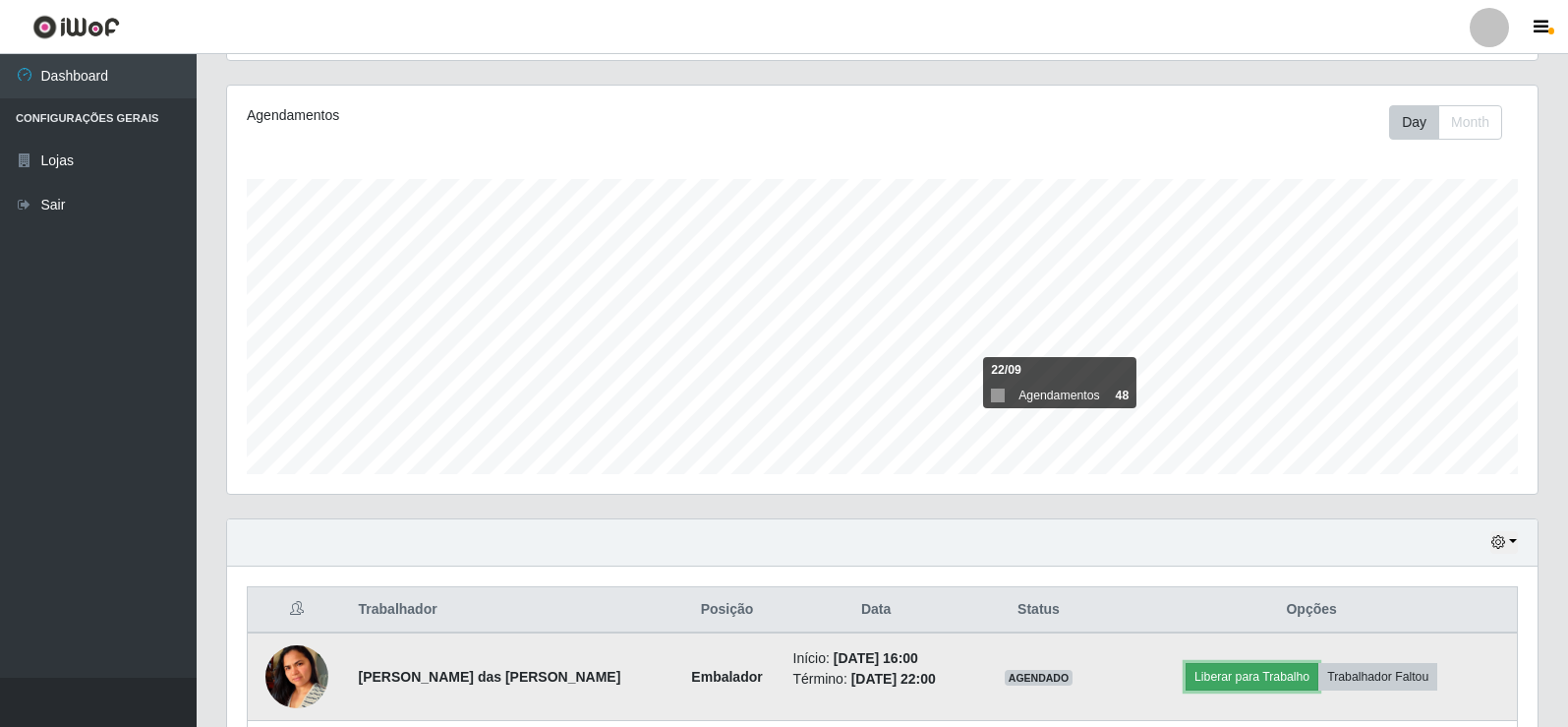
click at [1244, 685] on button "Liberar para Trabalho" at bounding box center [1252, 677] width 133 height 28
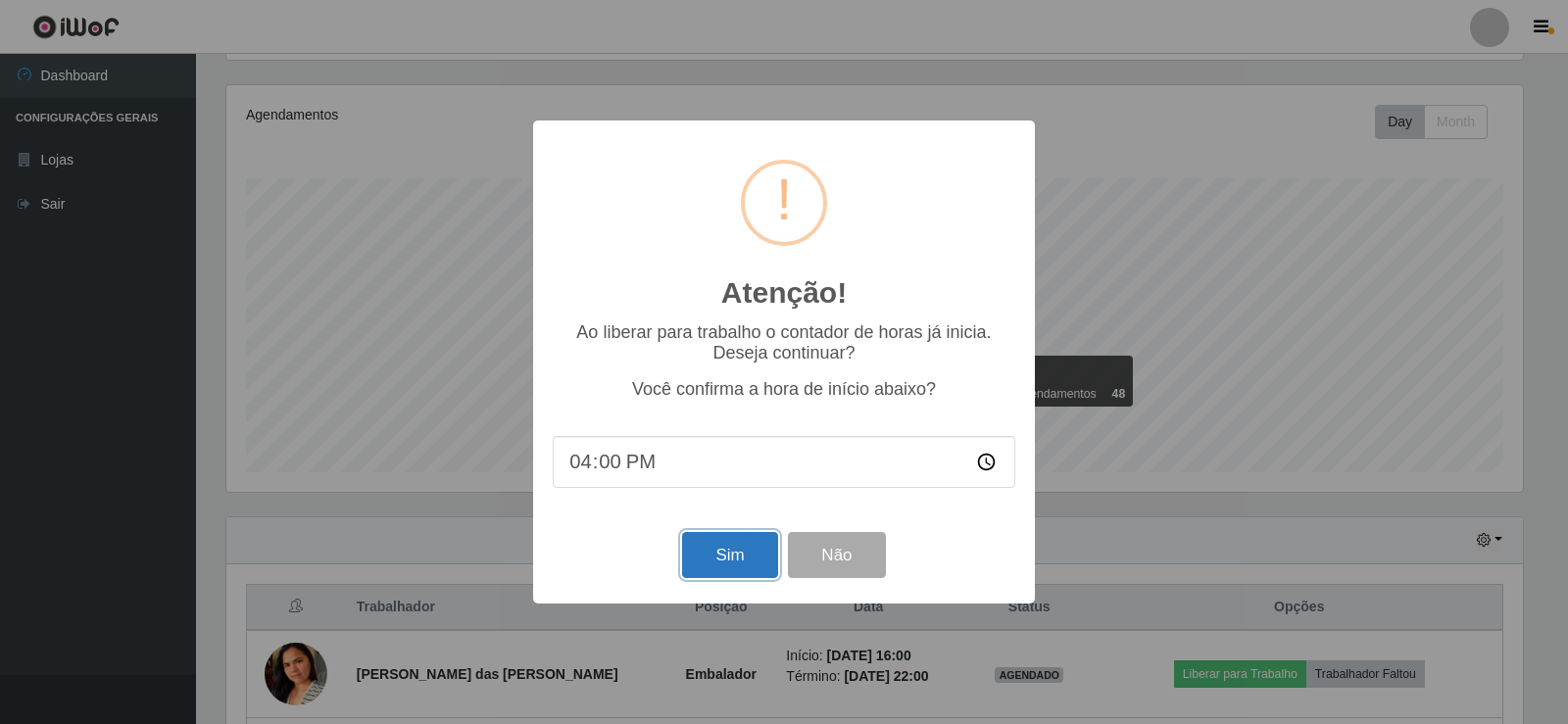
click at [742, 551] on button "Sim" at bounding box center [729, 555] width 95 height 46
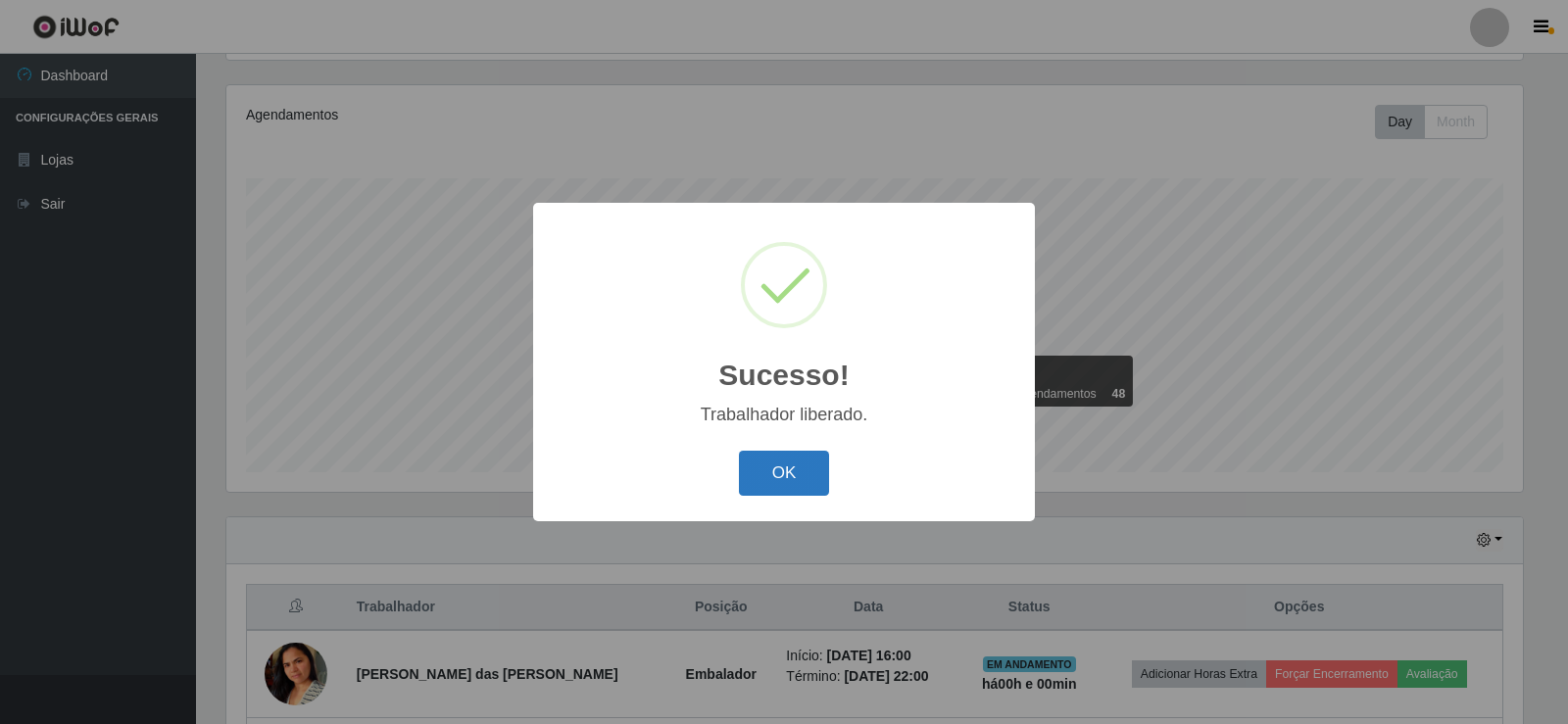
click at [776, 480] on button "OK" at bounding box center [784, 473] width 91 height 46
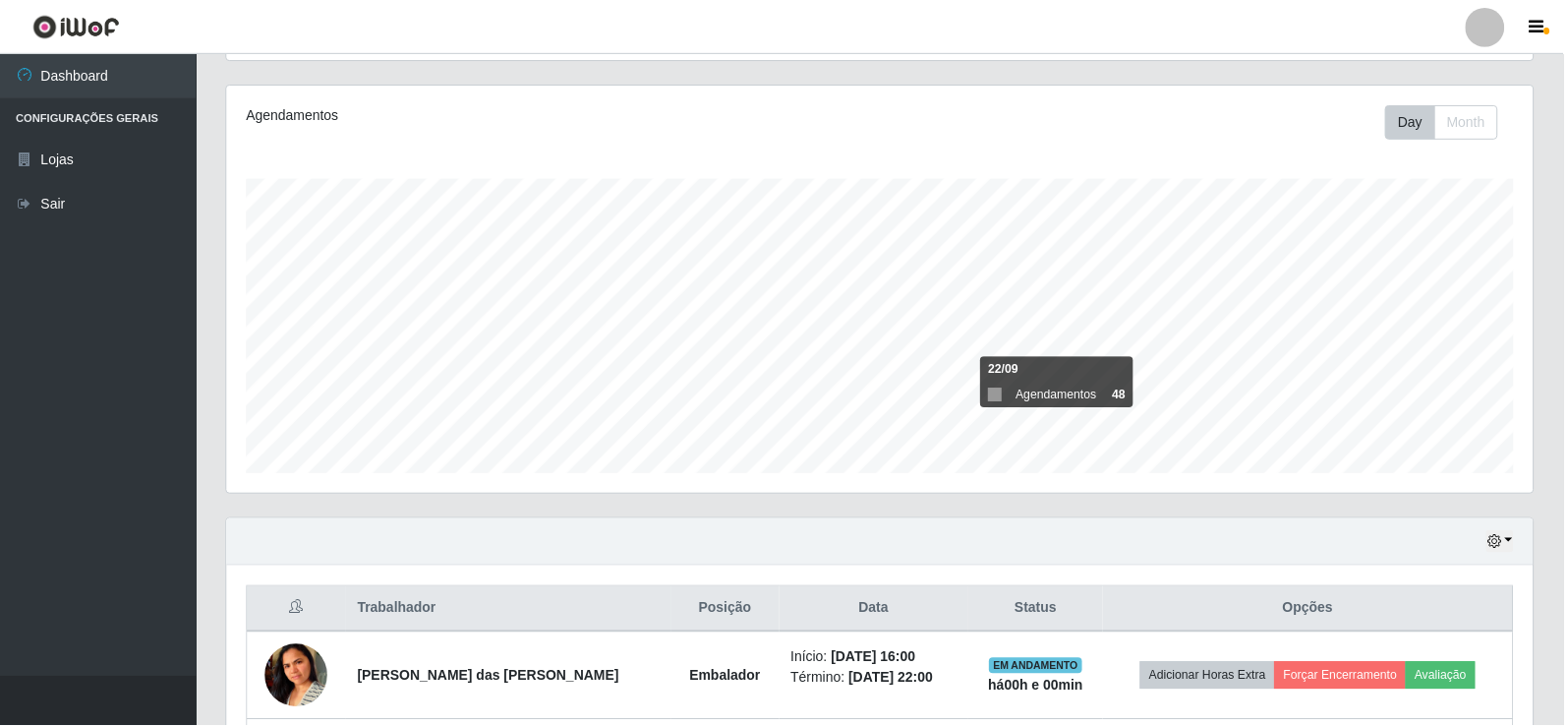
scroll to position [409, 1310]
